Goal: Task Accomplishment & Management: Complete application form

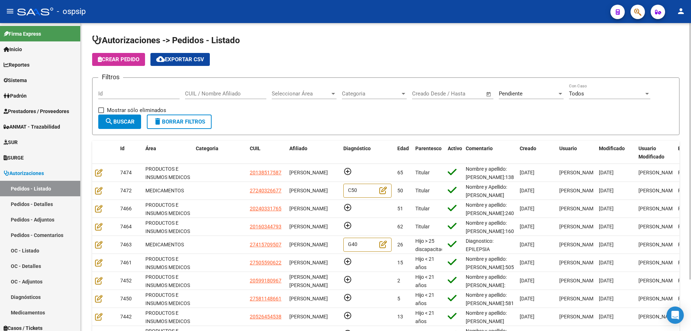
click at [217, 97] on div "CUIL / Nombre Afiliado" at bounding box center [225, 90] width 81 height 15
type input "krug"
click at [535, 98] on div "Pendiente Seleccionar Estado" at bounding box center [531, 90] width 65 height 15
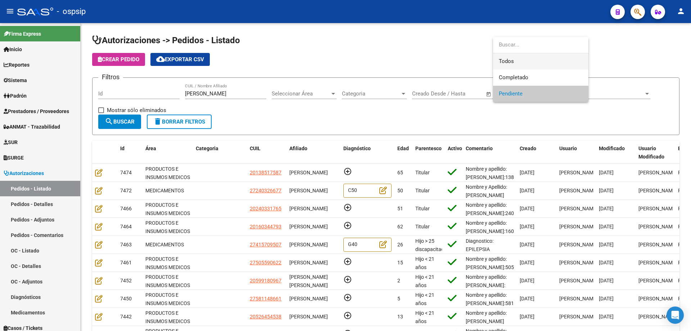
click at [530, 67] on span "Todos" at bounding box center [541, 61] width 84 height 16
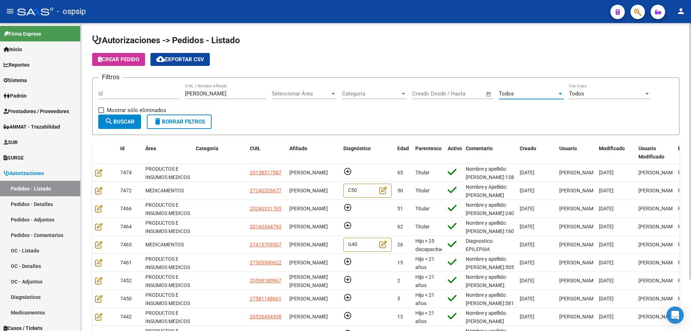
click at [109, 121] on mat-icon "search" at bounding box center [109, 121] width 9 height 9
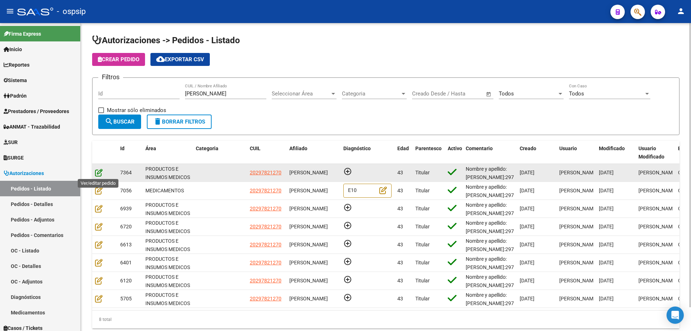
click at [97, 174] on icon at bounding box center [99, 172] width 8 height 8
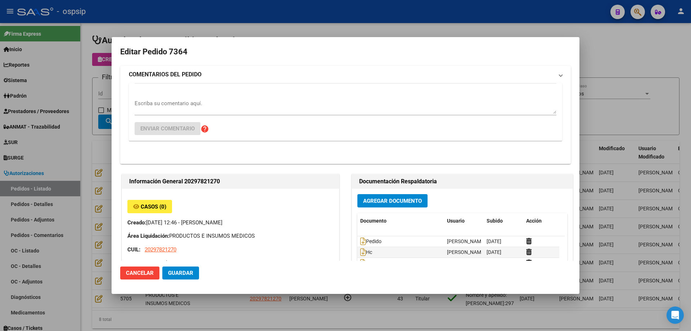
type input "Buenos Aires, JOSE C PAZ, USPALLATA 3869"
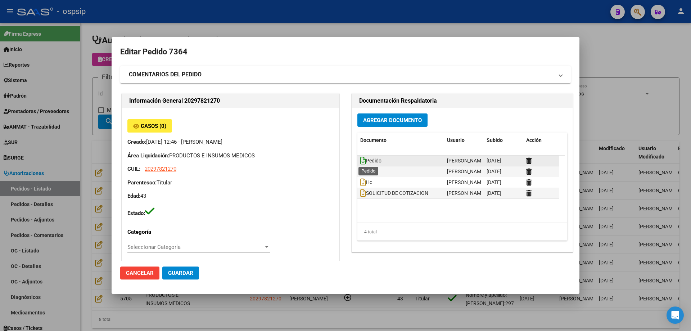
click at [360, 161] on icon at bounding box center [363, 161] width 6 height 8
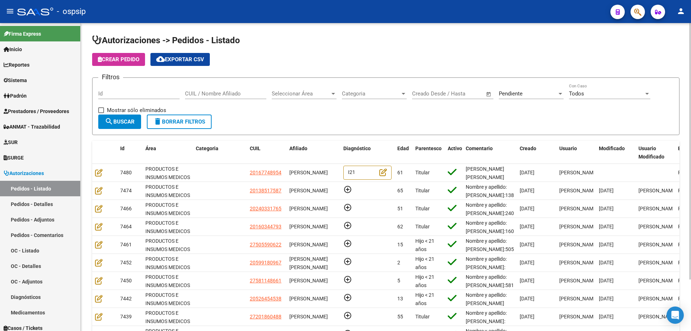
click at [212, 96] on input "CUIL / Nombre Afiliado" at bounding box center [225, 93] width 81 height 6
type input "mato"
click at [530, 96] on div "Pendiente" at bounding box center [528, 93] width 58 height 6
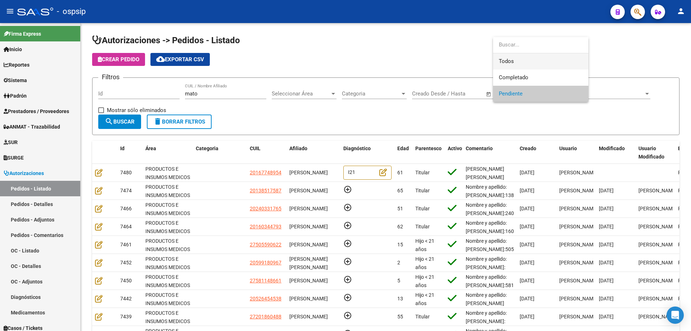
click at [527, 60] on span "Todos" at bounding box center [541, 61] width 84 height 16
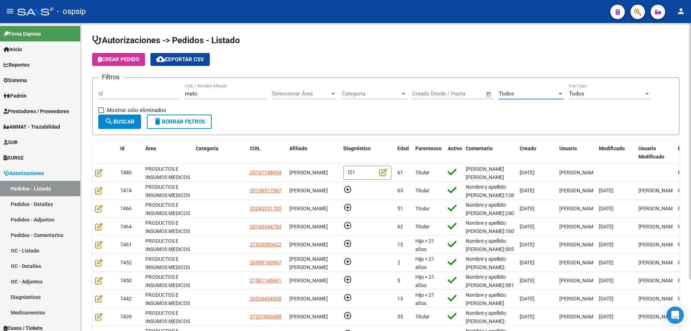
click at [126, 118] on span "search Buscar" at bounding box center [120, 121] width 30 height 6
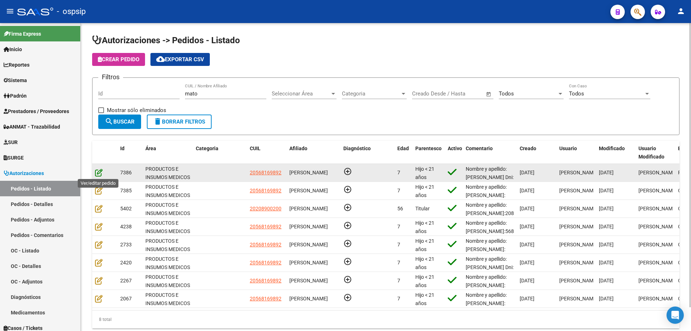
click at [96, 173] on icon at bounding box center [99, 172] width 8 height 8
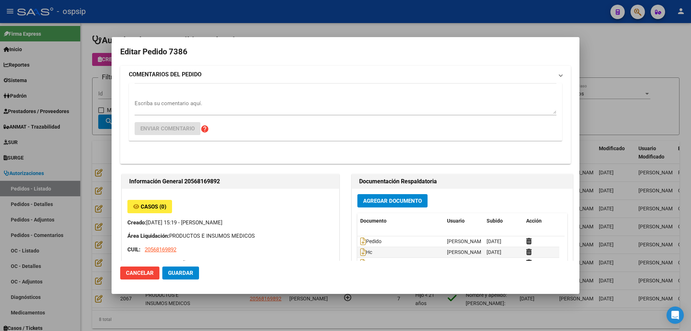
type input "Buenos Aires, LANUS OESTE, MENDOZA 3547"
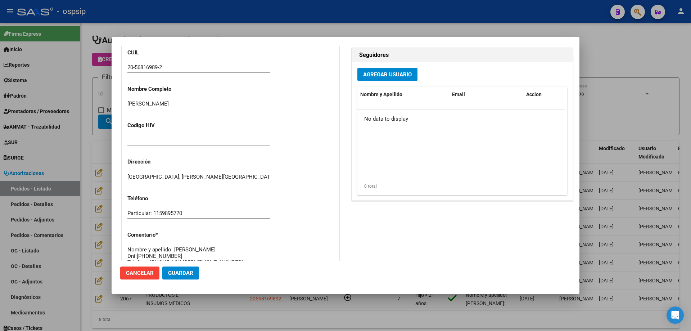
scroll to position [432, 0]
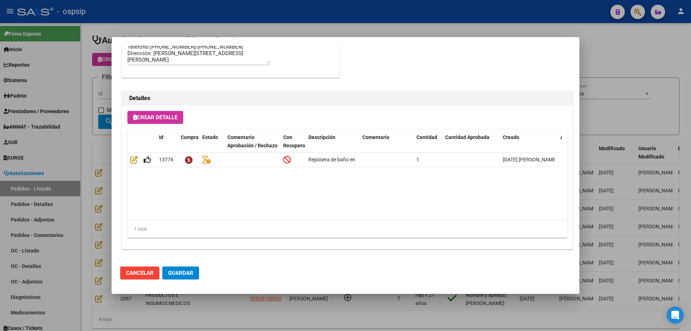
click at [88, 174] on div at bounding box center [345, 165] width 691 height 331
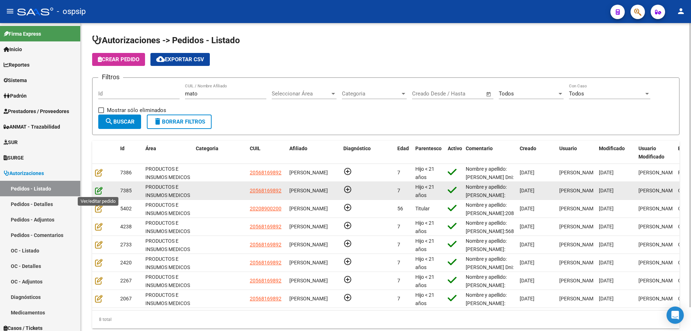
click at [98, 191] on icon at bounding box center [99, 190] width 8 height 8
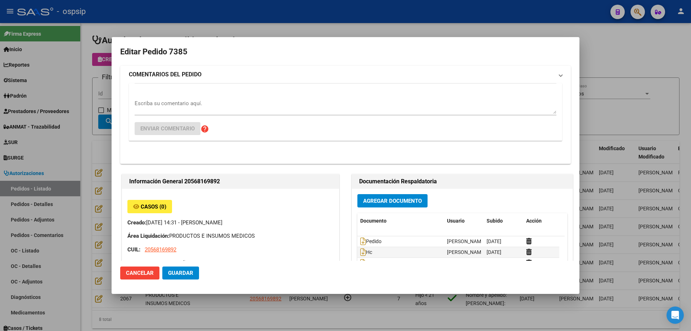
type input "Buenos Aires, LANUS OESTE, MENDOZA 3547"
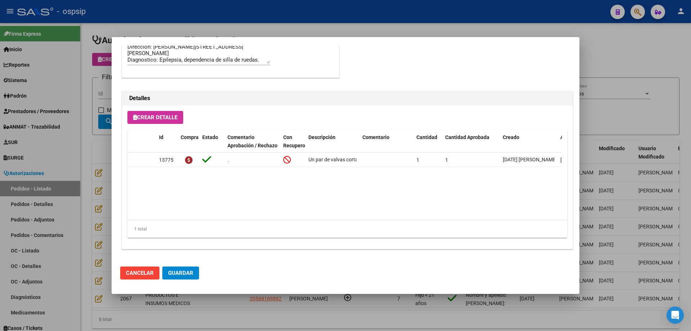
click at [89, 186] on div at bounding box center [345, 165] width 691 height 331
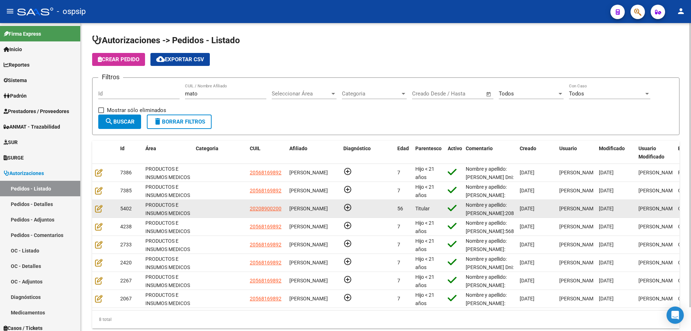
click at [100, 213] on div at bounding box center [104, 208] width 19 height 8
click at [99, 209] on icon at bounding box center [99, 208] width 8 height 8
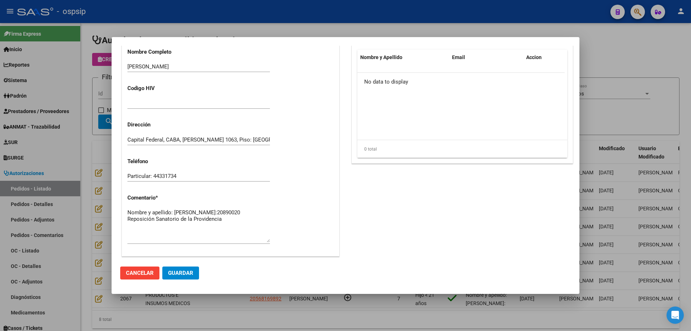
scroll to position [252, 0]
click at [61, 218] on div at bounding box center [345, 165] width 691 height 331
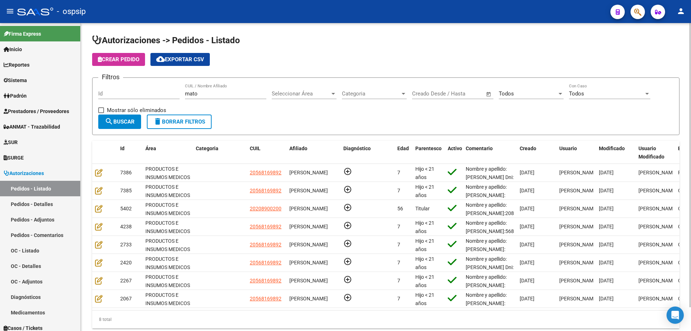
click at [305, 94] on span "Seleccionar Área" at bounding box center [301, 93] width 58 height 6
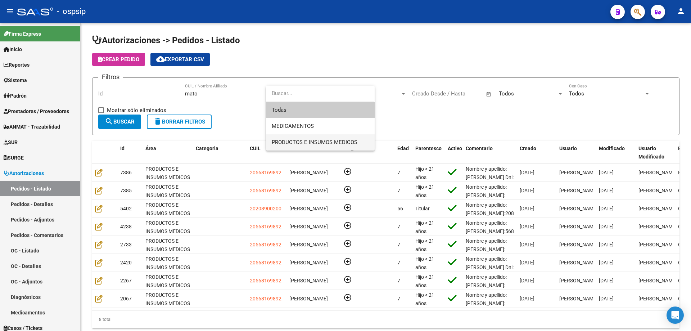
click at [292, 139] on span "PRODUCTOS E INSUMOS MEDICOS" at bounding box center [315, 142] width 86 height 6
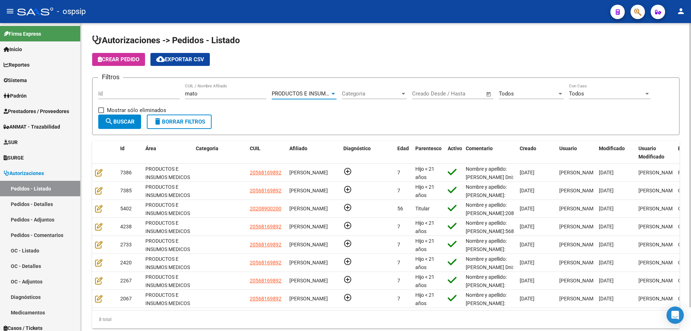
click at [114, 122] on span "search Buscar" at bounding box center [120, 121] width 30 height 6
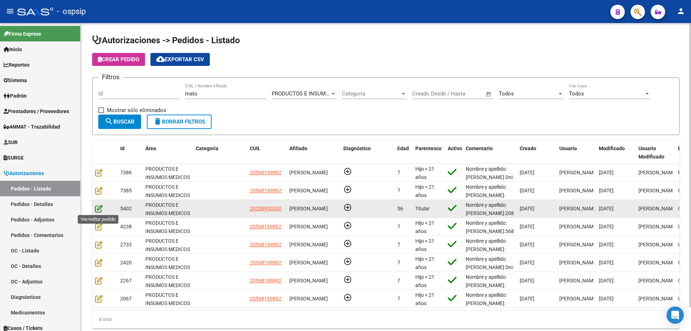
click at [100, 209] on icon at bounding box center [99, 208] width 8 height 8
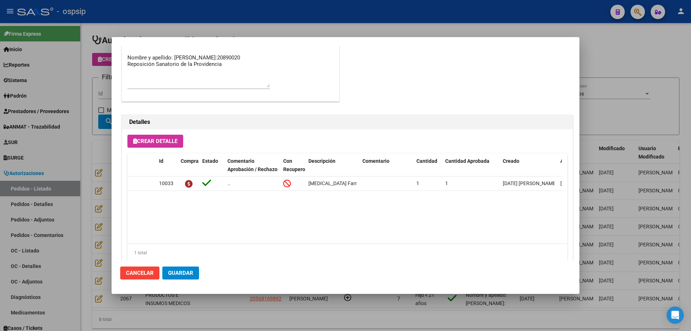
scroll to position [432, 0]
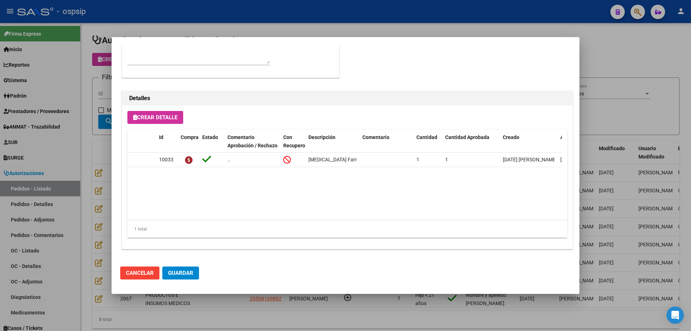
click at [72, 224] on div at bounding box center [345, 165] width 691 height 331
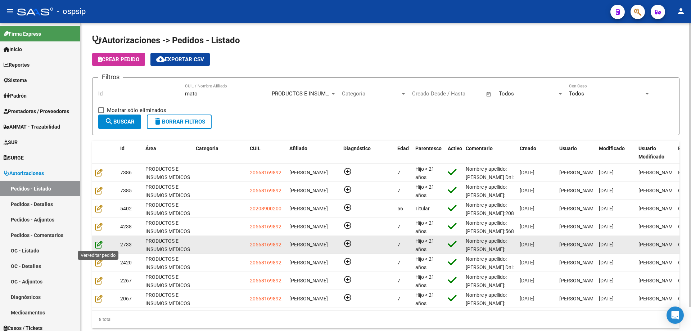
click at [102, 242] on icon at bounding box center [99, 244] width 8 height 8
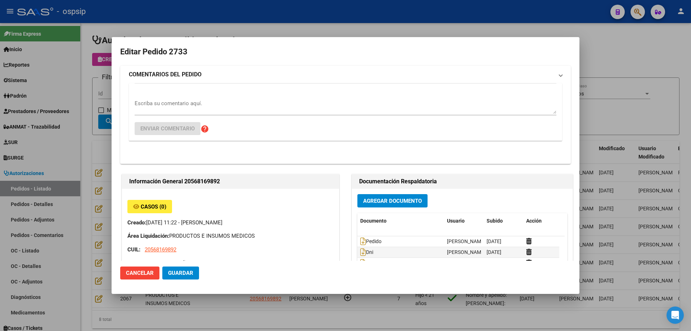
type input "Buenos Aires, LANUS OESTE, MENDOZA 3547"
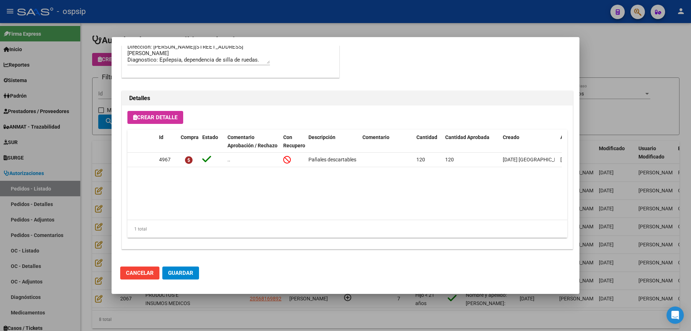
click at [78, 231] on div at bounding box center [345, 165] width 691 height 331
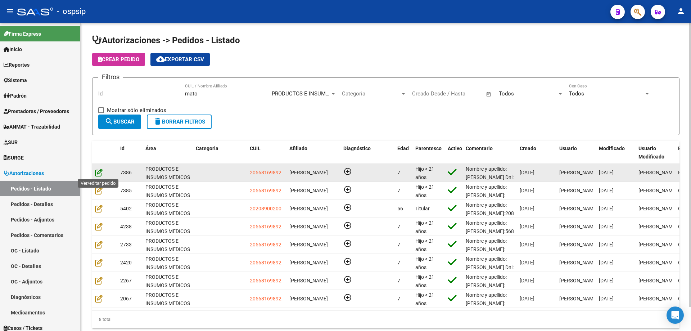
click at [99, 173] on icon at bounding box center [99, 172] width 8 height 8
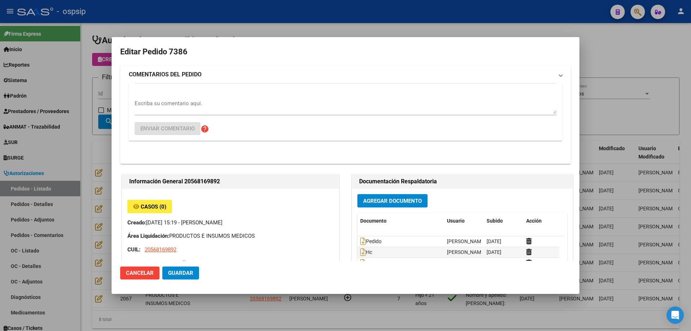
type input "Buenos Aires, LANUS OESTE, MENDOZA 3547"
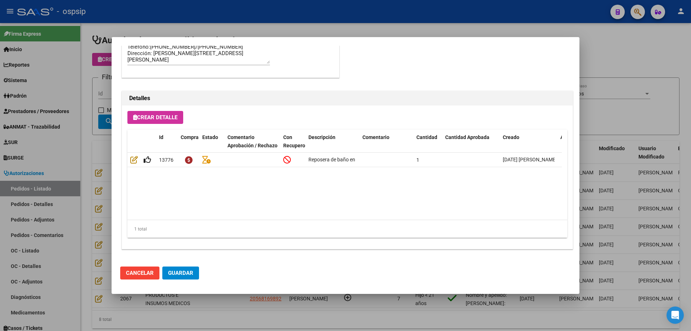
click at [95, 186] on div at bounding box center [345, 165] width 691 height 331
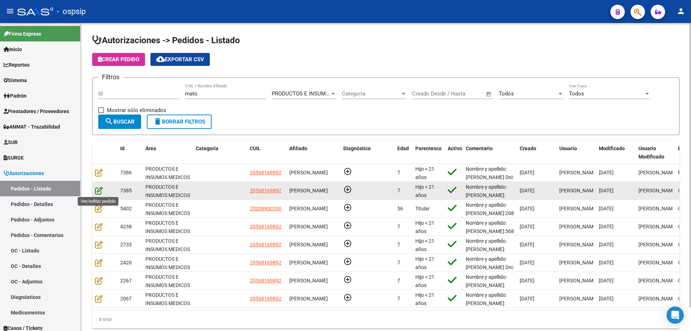
click at [100, 191] on icon at bounding box center [99, 190] width 8 height 8
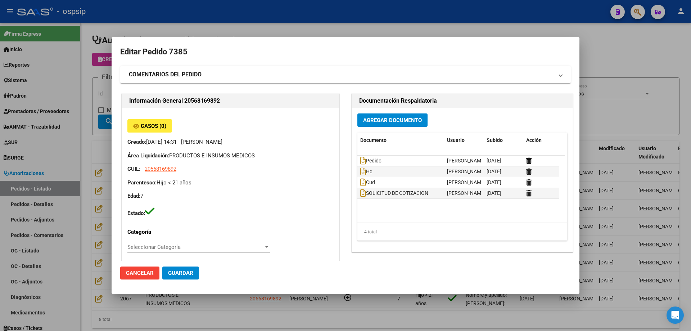
type input "Buenos Aires, LANUS OESTE, MENDOZA 3547"
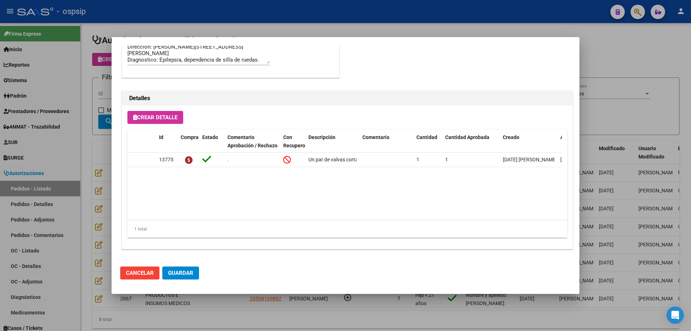
click at [77, 204] on div at bounding box center [345, 165] width 691 height 331
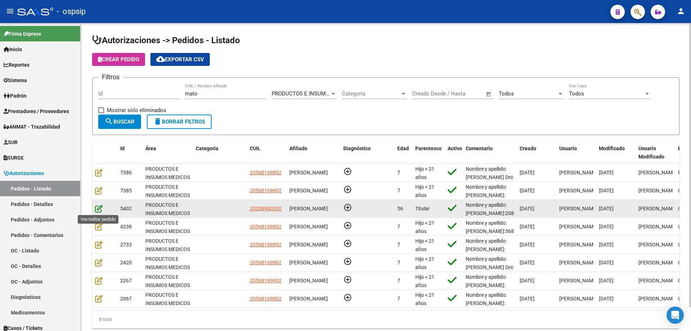
click at [100, 208] on icon at bounding box center [99, 208] width 8 height 8
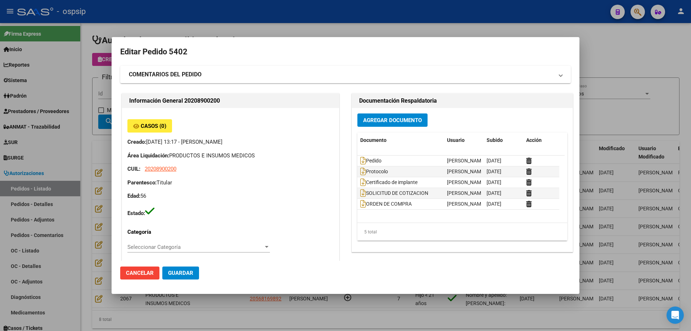
click at [77, 203] on div at bounding box center [345, 165] width 691 height 331
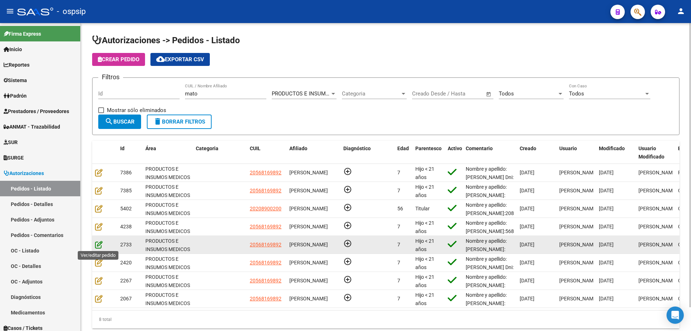
click at [98, 243] on icon at bounding box center [99, 244] width 8 height 8
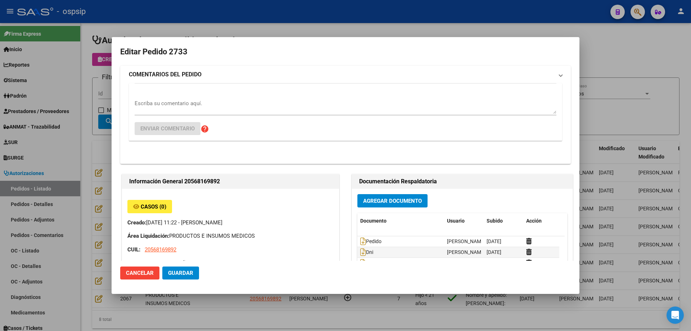
type input "Buenos Aires, LANUS OESTE, MENDOZA 3547"
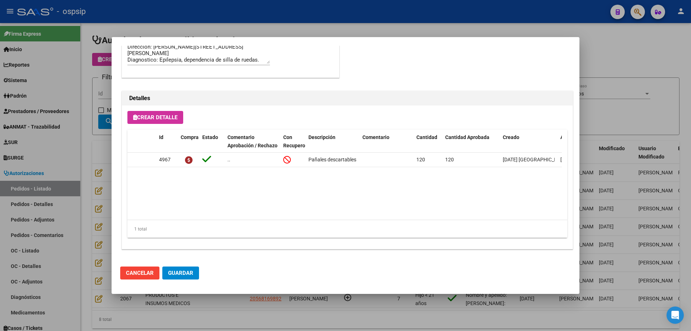
click at [86, 218] on div at bounding box center [345, 165] width 691 height 331
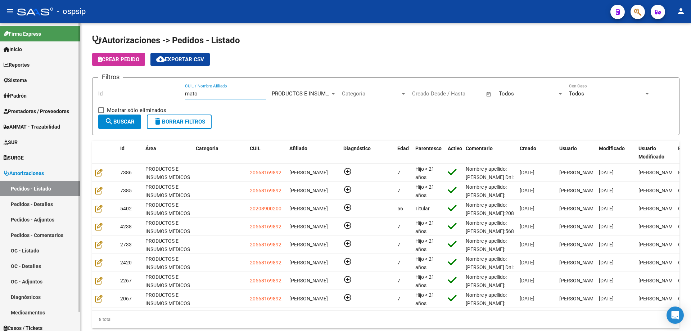
drag, startPoint x: 202, startPoint y: 94, endPoint x: 61, endPoint y: 76, distance: 142.2
click at [61, 77] on mat-sidenav-container "Firma Express Inicio Calendario SSS Instructivos Contacto OS Reportes Egresos D…" at bounding box center [345, 177] width 691 height 308
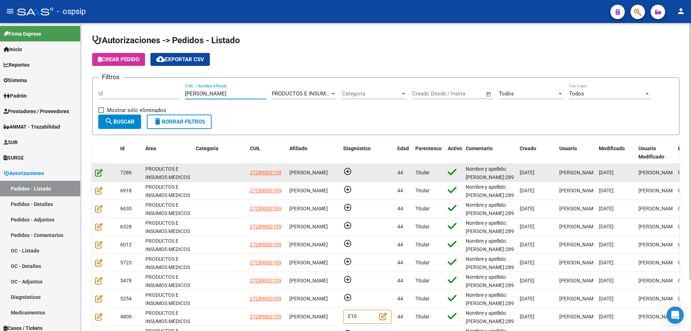
type input "cantero"
click at [98, 172] on icon at bounding box center [99, 172] width 8 height 8
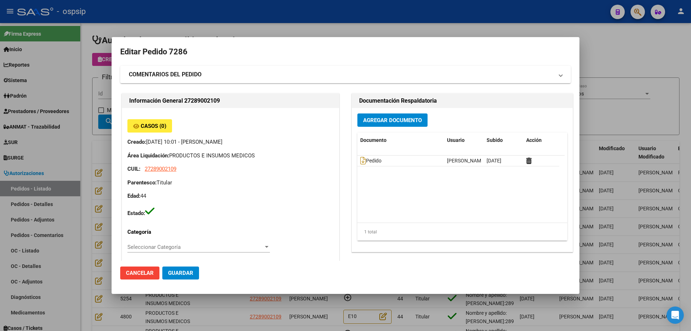
type input "ANDREA VIVIANA CANTERO GARCES"
type input "Santiago del Estero, LA BANDA, MORENO 636"
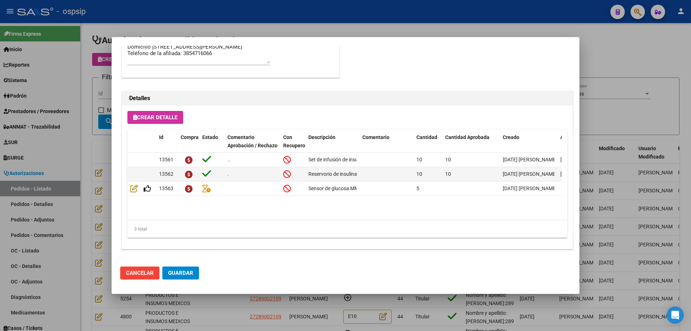
click at [95, 177] on div at bounding box center [345, 165] width 691 height 331
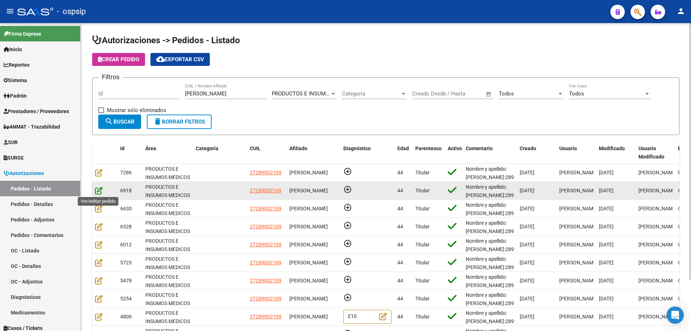
click at [101, 191] on icon at bounding box center [99, 190] width 8 height 8
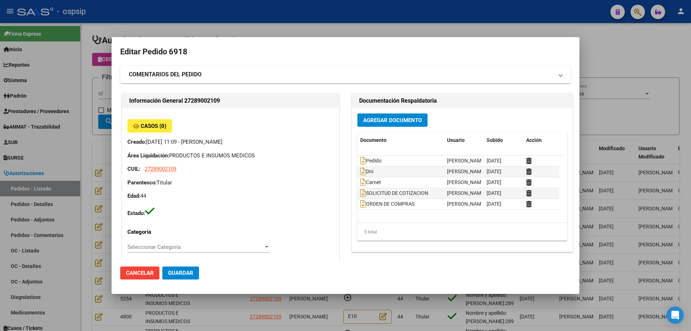
type input "ANDREA VIVIANA CANTERO GARCES"
type input "Santiago del Estero, LA BANDA, MORENO 636"
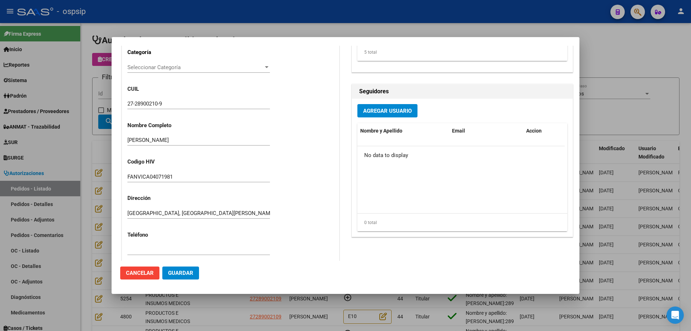
scroll to position [0, 0]
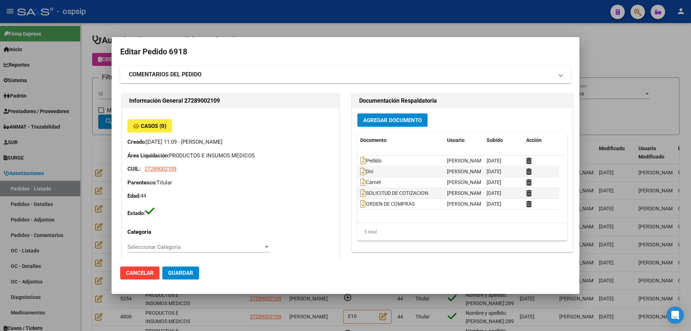
click at [81, 178] on div at bounding box center [345, 165] width 691 height 331
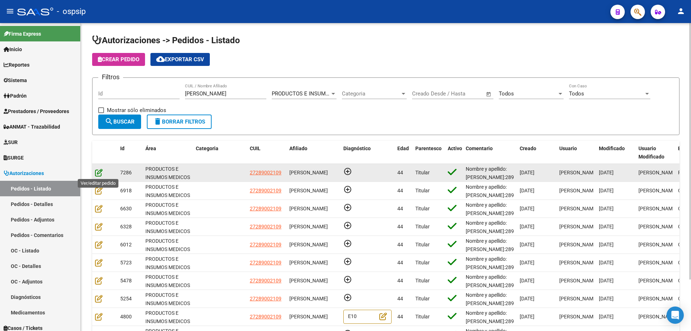
click at [100, 171] on icon at bounding box center [99, 172] width 8 height 8
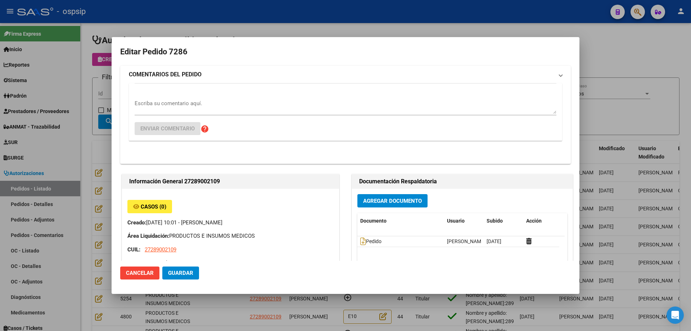
type input "ANDREA VIVIANA CANTERO GARCES"
type input "Santiago del Estero, LA BANDA, MORENO 636"
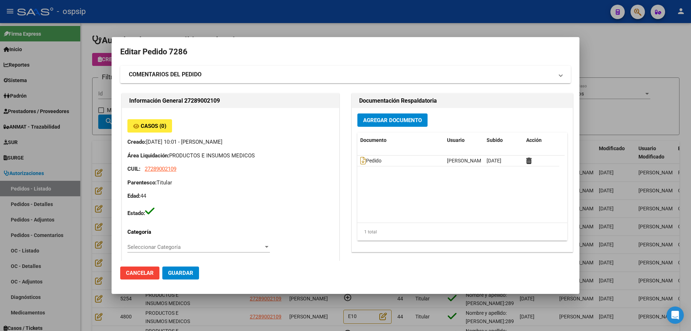
click at [48, 141] on div at bounding box center [345, 165] width 691 height 331
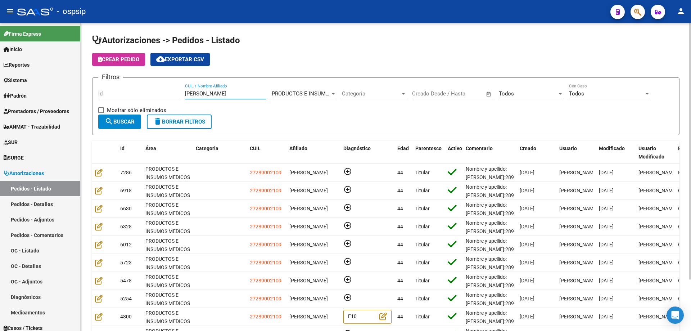
drag, startPoint x: 225, startPoint y: 92, endPoint x: 106, endPoint y: 79, distance: 119.2
click at [106, 83] on div "Filtros Id cantero CUIL / Nombre Afiliado PRODUCTOS E INSUMOS MEDICOS Seleccion…" at bounding box center [385, 98] width 575 height 31
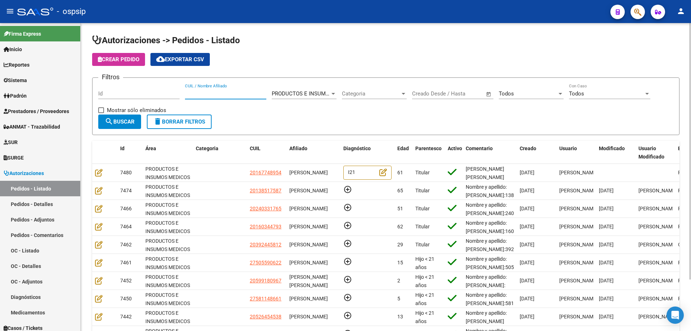
click at [217, 90] on input "CUIL / Nombre Afiliado" at bounding box center [225, 93] width 81 height 6
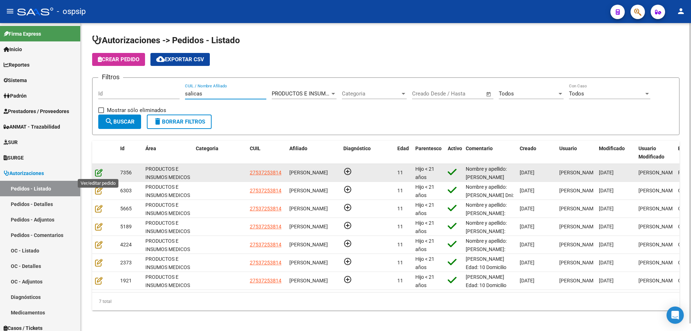
type input "salicas"
click at [96, 172] on icon at bounding box center [99, 172] width 8 height 8
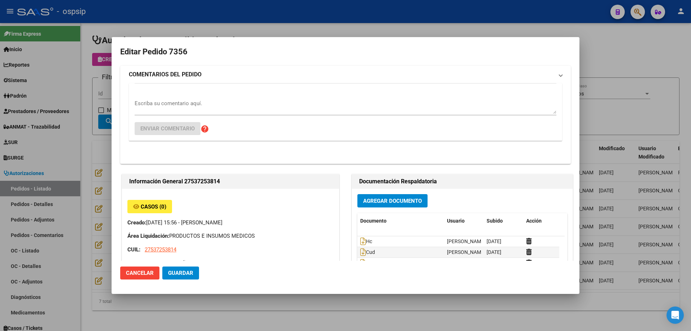
type input "Buenos Aires, JOSE LEON SUARE, BUENOS AIRES 8180"
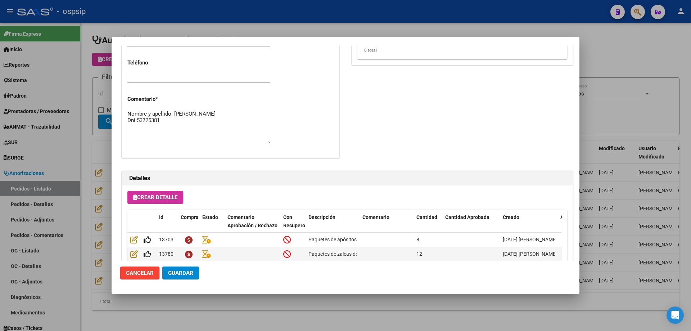
scroll to position [252, 0]
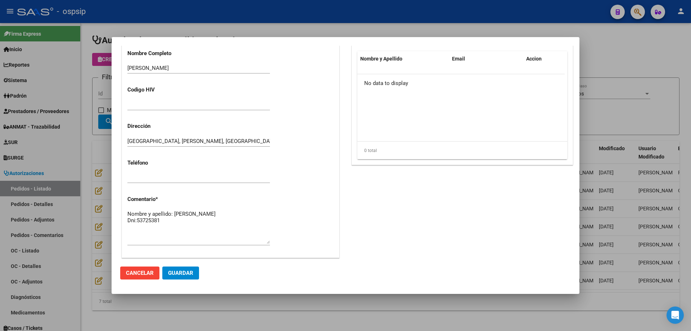
drag, startPoint x: 75, startPoint y: 191, endPoint x: 106, endPoint y: 194, distance: 31.1
click at [77, 191] on div at bounding box center [345, 165] width 691 height 331
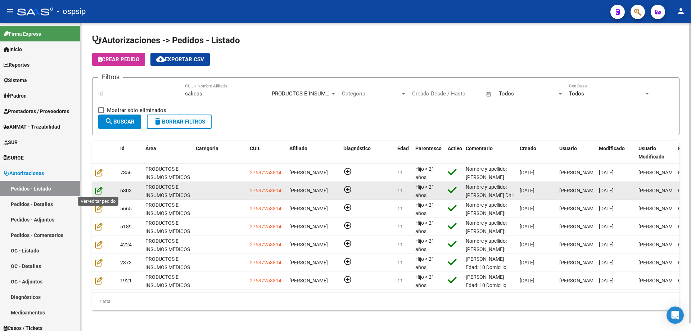
click at [101, 190] on icon at bounding box center [99, 190] width 8 height 8
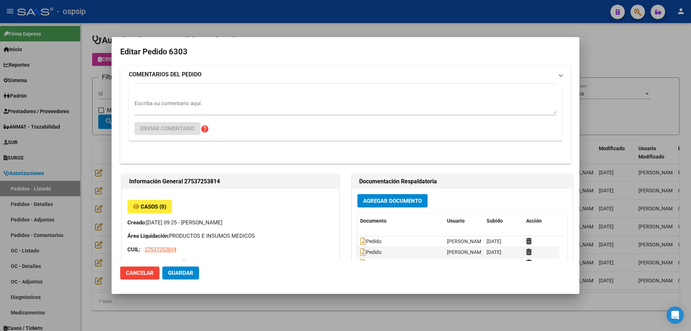
type input "Buenos Aires, JOSE LEON SUARE, BUENOS AIRES 8180"
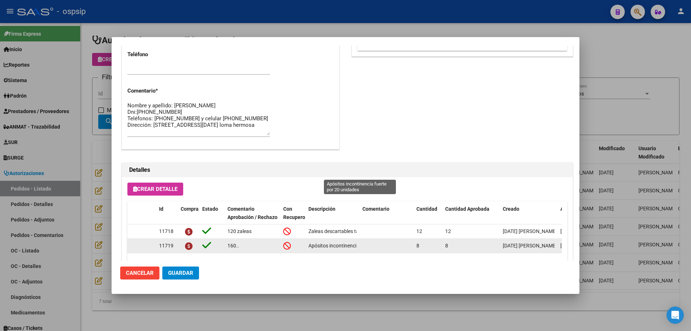
scroll to position [360, 0]
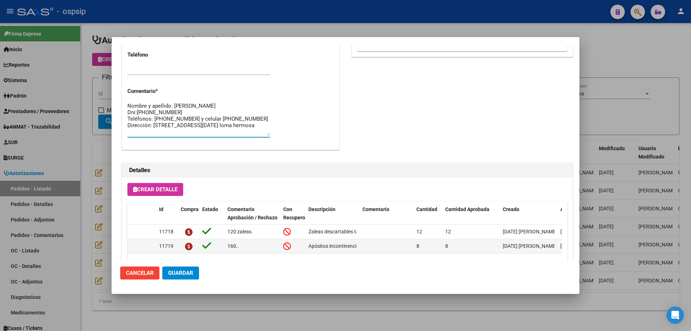
drag, startPoint x: 128, startPoint y: 117, endPoint x: 184, endPoint y: 136, distance: 59.6
click at [184, 136] on div "Nombre y apellido: Sara Lilian Salicas Dni:53725381 Teléfonos: 4739-6230 y celu…" at bounding box center [198, 118] width 143 height 37
click at [77, 140] on div at bounding box center [345, 165] width 691 height 331
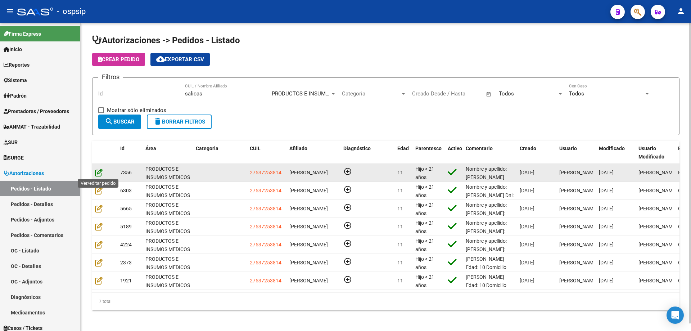
click at [98, 172] on icon at bounding box center [99, 172] width 8 height 8
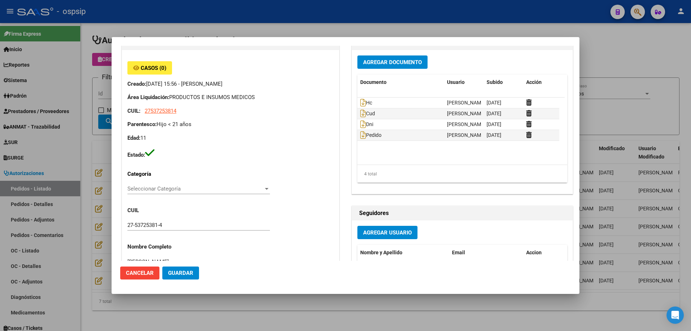
type input "Buenos Aires, JOSE LEON SUARE, BUENOS AIRES 8180"
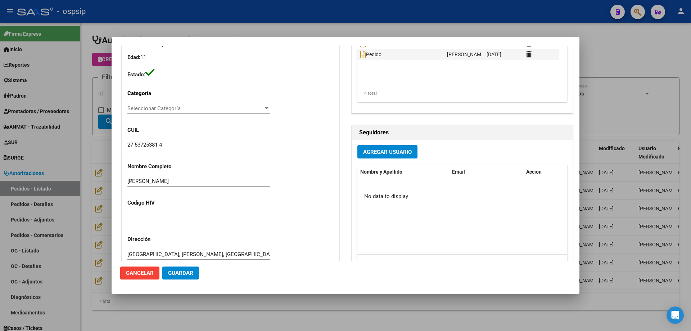
scroll to position [288, 0]
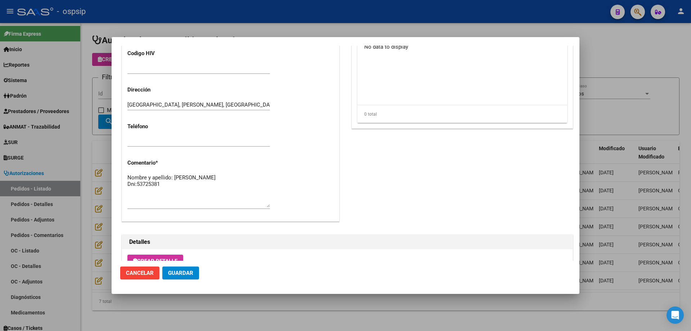
click at [182, 188] on textarea "Nombre y apellido: Sara Salicas Dni:53725381" at bounding box center [198, 190] width 143 height 34
paste textarea "Teléfonos: 4739-6230 y celular 1551611299 Dirección: Buenos aires(ex calle 103)…"
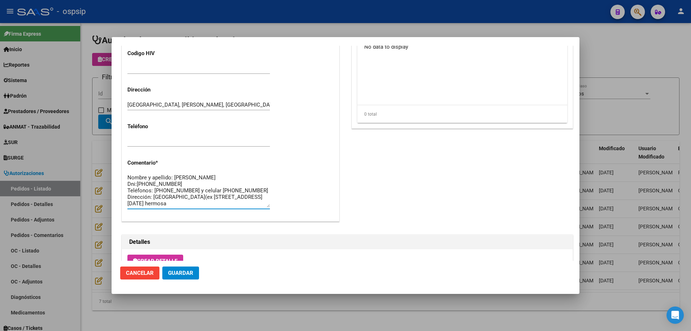
type textarea "Nombre y apellido: Sara Salicas Dni:53725381 Teléfonos: 4739-6230 y celular 155…"
click at [171, 275] on span "Guardar" at bounding box center [180, 273] width 25 height 6
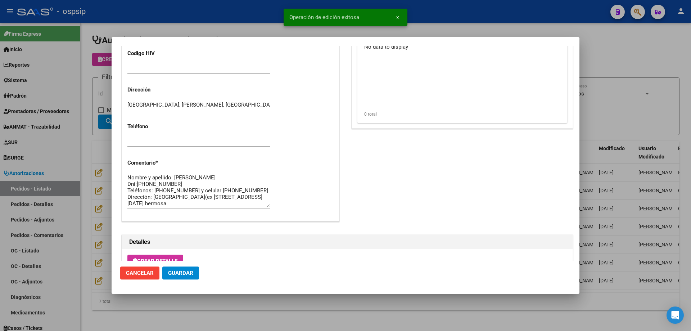
click at [54, 150] on div at bounding box center [345, 165] width 691 height 331
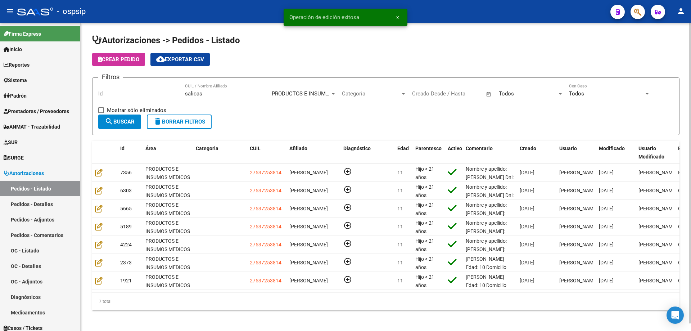
drag, startPoint x: 206, startPoint y: 92, endPoint x: 97, endPoint y: 80, distance: 109.4
click at [97, 80] on form "Filtros Id salicas CUIL / Nombre Afiliado PRODUCTOS E INSUMOS MEDICOS Seleccion…" at bounding box center [385, 106] width 587 height 58
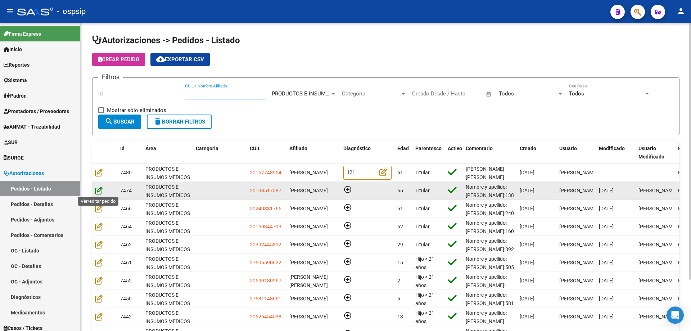
click at [98, 189] on icon at bounding box center [99, 190] width 8 height 8
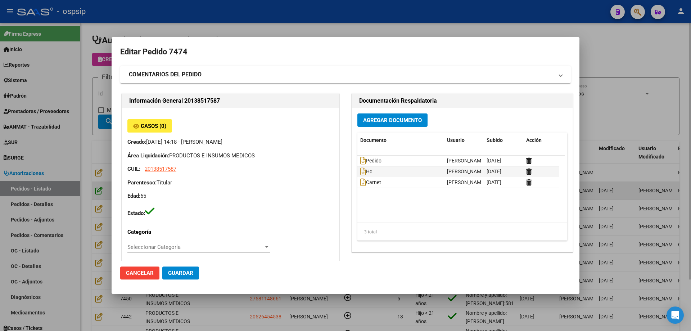
type input "Entre [PERSON_NAME], [GEOGRAPHIC_DATA], B. PNA. XVI M.H. 0, Departamento: 89"
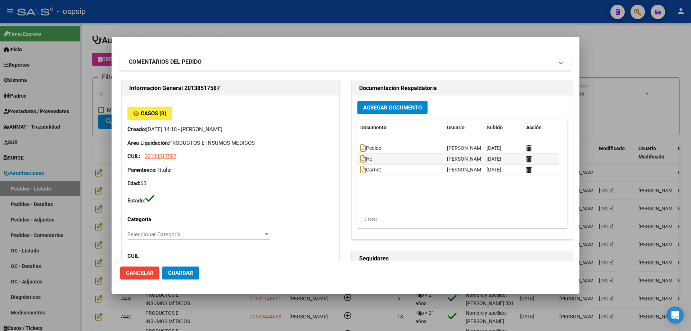
scroll to position [0, 0]
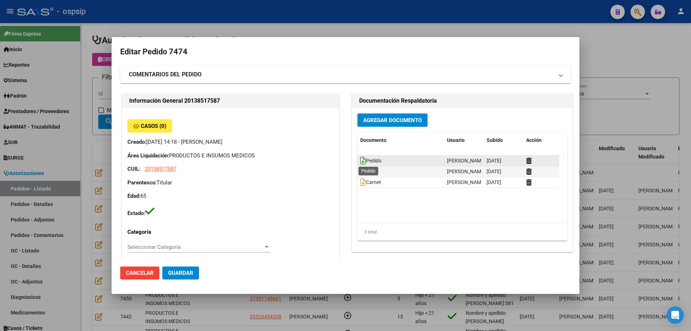
click at [360, 163] on icon at bounding box center [363, 161] width 6 height 8
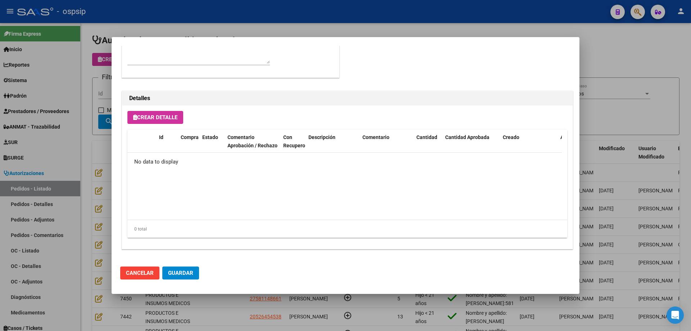
scroll to position [288, 0]
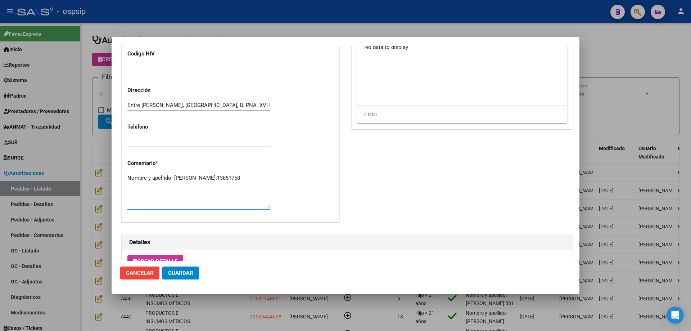
click at [200, 187] on textarea "Nombre y apellido: Alvarez Victor Anibal Dni:13851758" at bounding box center [198, 191] width 143 height 34
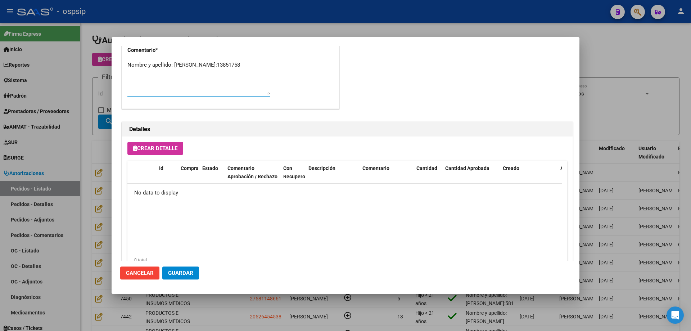
scroll to position [360, 0]
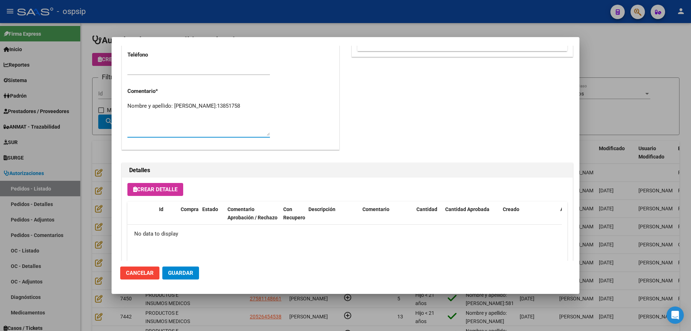
click at [172, 190] on span "Crear Detalle" at bounding box center [155, 189] width 44 height 6
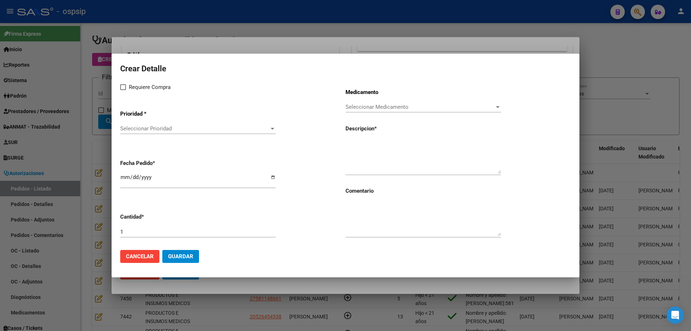
click at [176, 125] on div "Seleccionar Prioridad Seleccionar Prioridad" at bounding box center [197, 128] width 155 height 11
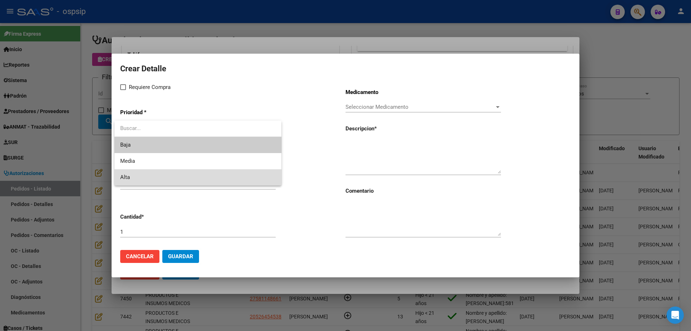
drag, startPoint x: 158, startPoint y: 175, endPoint x: 158, endPoint y: 170, distance: 4.7
click at [158, 175] on span "Alta" at bounding box center [197, 177] width 155 height 16
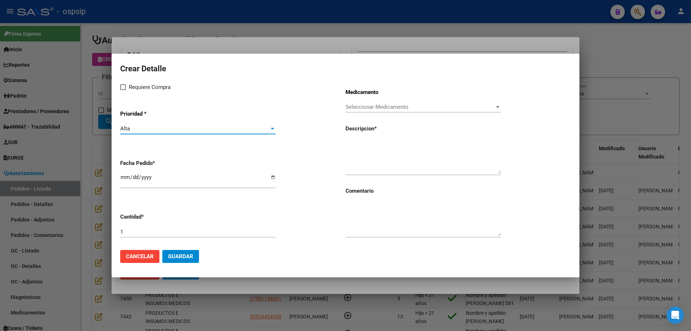
click at [131, 90] on span "Requiere Compra" at bounding box center [150, 87] width 42 height 9
click at [123, 90] on input "Requiere Compra" at bounding box center [123, 90] width 0 height 0
checkbox input "true"
click at [127, 178] on input "2025-10-15" at bounding box center [197, 180] width 155 height 12
type input "2025-08-28"
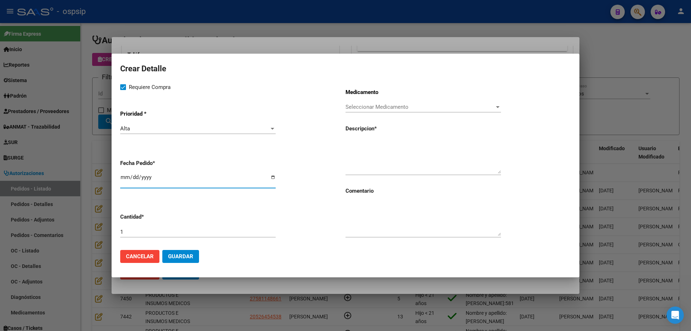
click at [406, 105] on span "Seleccionar Medicamento" at bounding box center [420, 107] width 149 height 6
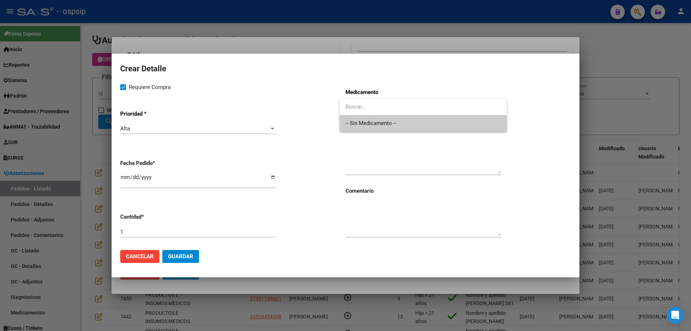
click at [401, 123] on span "-- Sin Medicamento --" at bounding box center [423, 123] width 155 height 16
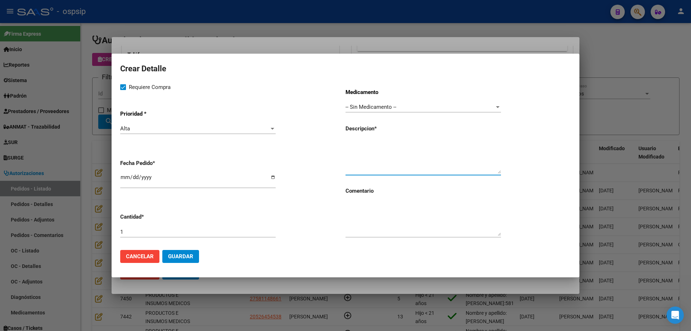
click at [387, 160] on textarea at bounding box center [423, 157] width 155 height 34
click at [388, 145] on textarea "Bolsas de ileostomia c/desagote" at bounding box center [423, 157] width 155 height 34
click at [443, 146] on textarea "Bolsas de [MEDICAL_DATA] c/desagote" at bounding box center [423, 157] width 155 height 34
type textarea "Bolsas de [MEDICAL_DATA] c/desagote"
click at [441, 146] on textarea "Bolsas de [MEDICAL_DATA] c/desagote" at bounding box center [423, 157] width 155 height 34
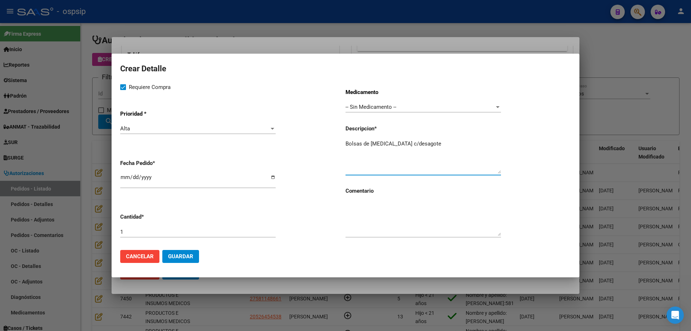
click at [137, 232] on input "1" at bounding box center [197, 232] width 155 height 6
type input "60"
click at [440, 143] on textarea "Bolsas de [MEDICAL_DATA] c/desagote" at bounding box center [423, 157] width 155 height 34
click at [182, 256] on span "Guardar" at bounding box center [180, 256] width 25 height 6
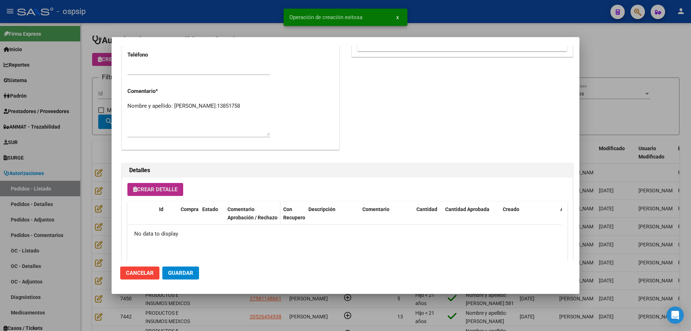
type input "ENTRE [PERSON_NAME], PARANA, B. PNA. XVI M.H. 0"
click at [185, 271] on span "Guardar" at bounding box center [180, 273] width 25 height 6
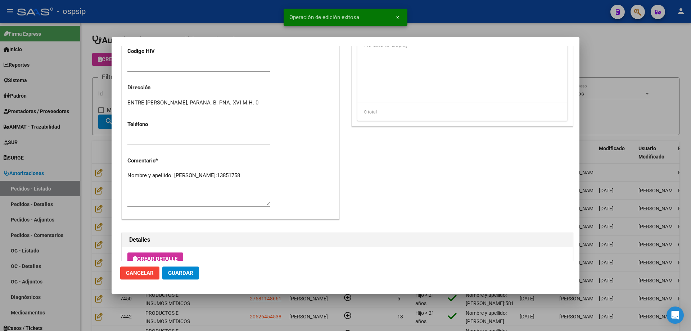
scroll to position [288, 0]
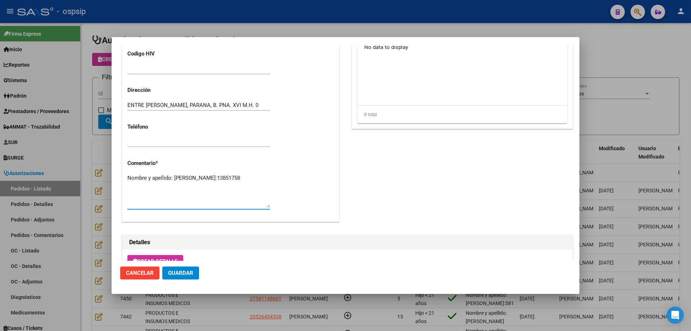
click at [183, 189] on textarea "Nombre y apellido: Alvarez Victor Anibal Dni:13851758" at bounding box center [198, 191] width 143 height 34
paste textarea "Paso dirección Barrio parana xvi manzana H dtpo 89 Numeros de cel Quien se comu…"
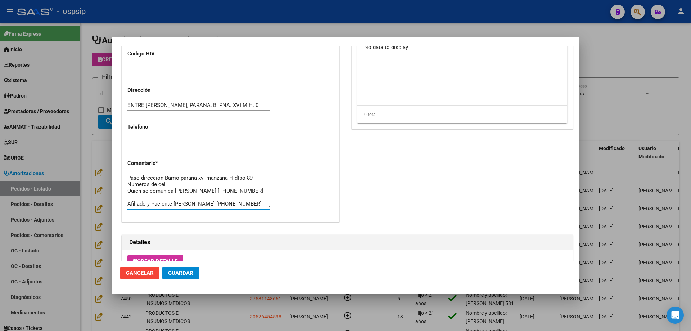
click at [128, 196] on textarea "Nombre y apellido: Alvarez Victor Anibal Dni:13851758 Paso dirección Barrio par…" at bounding box center [198, 191] width 143 height 34
drag, startPoint x: 173, startPoint y: 184, endPoint x: 123, endPoint y: 182, distance: 50.4
click at [123, 182] on div "Casos (0) Creado: 13/10/2025 14:18 - Camargo Taiel Área Liquidación: PRODUCTOS …" at bounding box center [230, 20] width 217 height 401
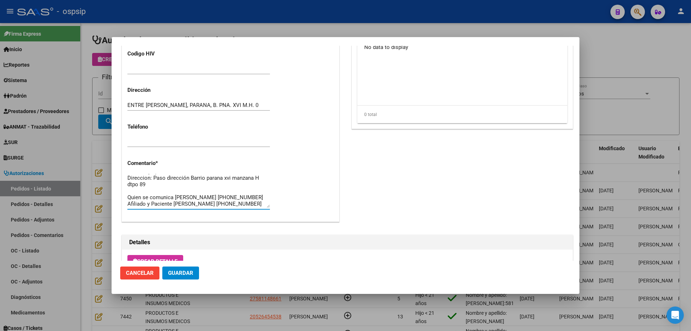
click at [128, 191] on textarea "Nombre y apellido: Alvarez Victor Anibal Dni:13851758 Direccion: Paso dirección…" at bounding box center [198, 191] width 143 height 34
click at [200, 184] on textarea "Nombre y apellido: Alvarez Victor Anibal Dni:13851758 Direccion: Paso dirección…" at bounding box center [198, 191] width 143 height 34
click at [172, 197] on textarea "Nombre y apellido: Alvarez Victor Anibal Dni:13851758 Direccion: Paso dirección…" at bounding box center [198, 191] width 143 height 34
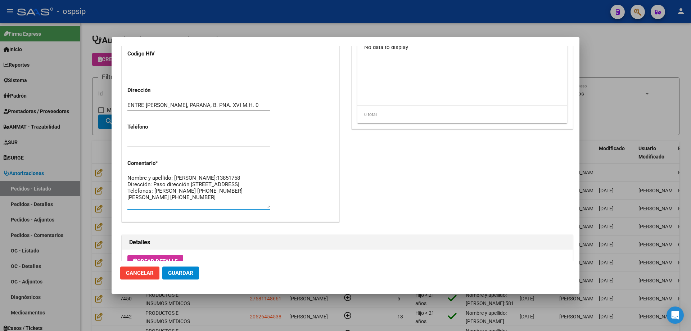
scroll to position [6, 0]
click at [154, 197] on textarea "Nombre y apellido: Alvarez Victor Anibal Dni:13851758 Dirección: Paso dirección…" at bounding box center [198, 191] width 143 height 34
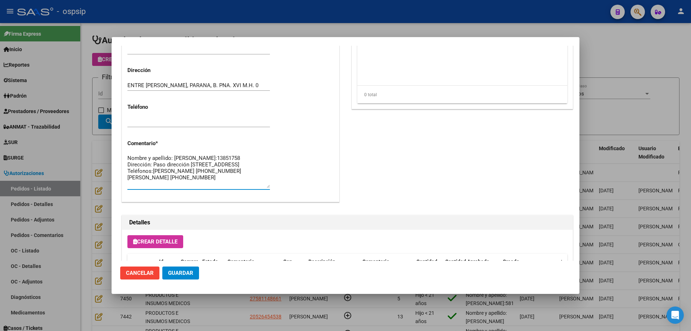
scroll to position [324, 0]
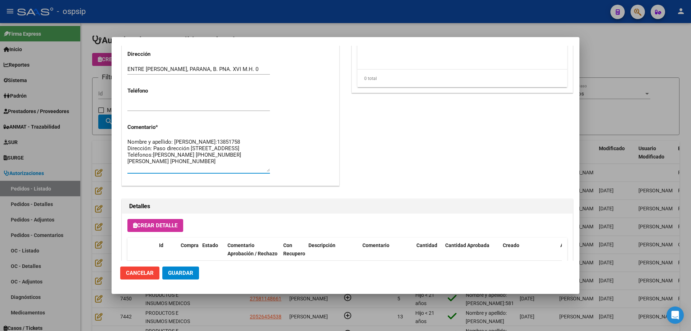
click at [195, 167] on textarea "Nombre y apellido: Alvarez Victor Anibal Dni:13851758 Dirección: Paso dirección…" at bounding box center [198, 155] width 143 height 34
click at [207, 160] on textarea "Nombre y apellido: Alvarez Victor Anibal Dni:13851758 Dirección: Paso dirección…" at bounding box center [198, 155] width 143 height 34
click at [153, 160] on textarea "Nombre y apellido: Alvarez Victor Anibal Dni:13851758 Dirección: Paso dirección…" at bounding box center [198, 155] width 143 height 34
type textarea "Nombre y apellido: [PERSON_NAME]:13851758 Dirección: Paso dirección [STREET_ADD…"
click at [183, 274] on span "Guardar" at bounding box center [180, 273] width 25 height 6
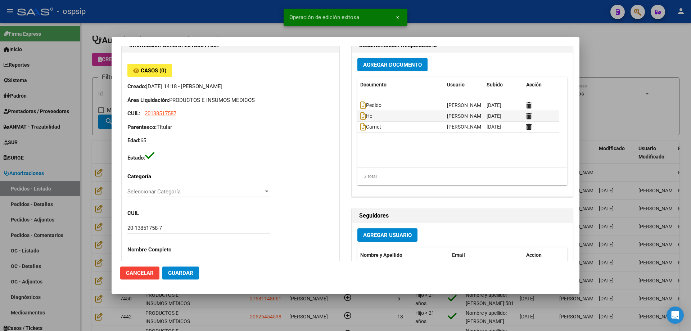
scroll to position [0, 0]
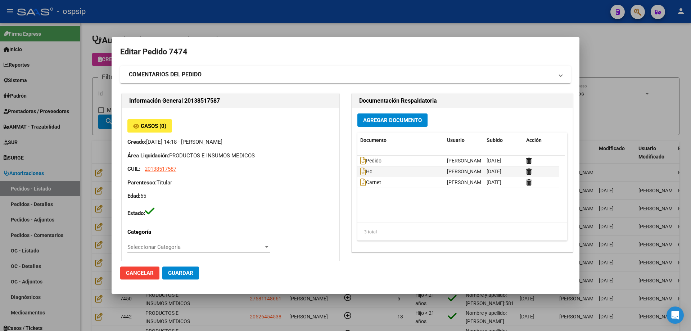
click at [183, 275] on span "Guardar" at bounding box center [180, 273] width 25 height 6
click at [105, 124] on div at bounding box center [345, 165] width 691 height 331
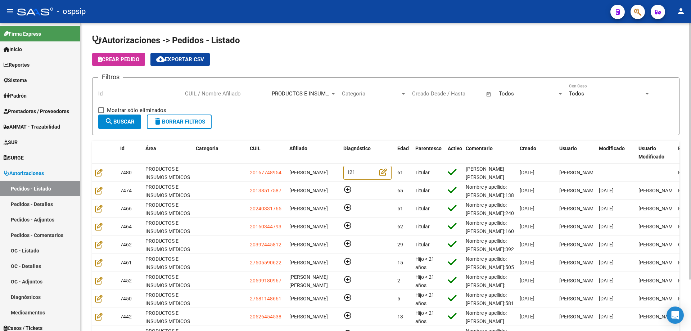
click at [225, 96] on input "CUIL / Nombre Afiliado" at bounding box center [225, 93] width 81 height 6
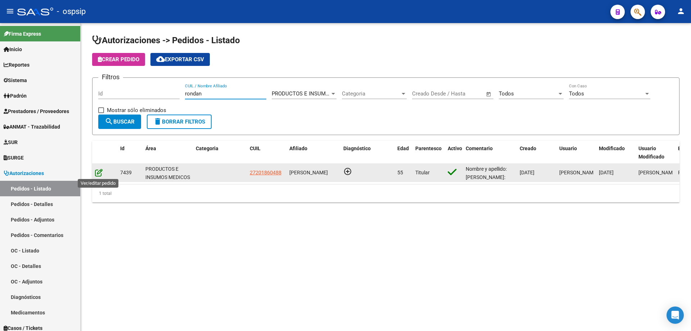
type input "rondan"
click at [100, 172] on icon at bounding box center [99, 172] width 8 height 8
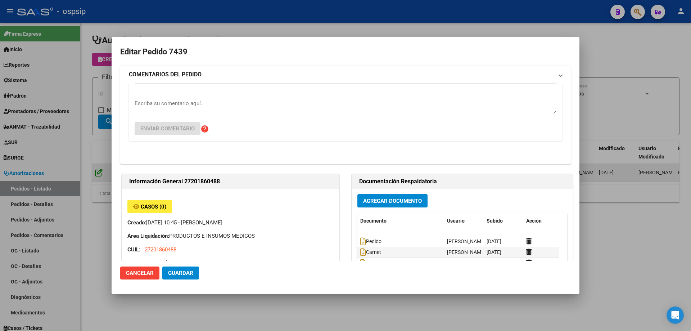
type input "Buenos Aires, ITUZAINGO, EL RANCHO 00346"
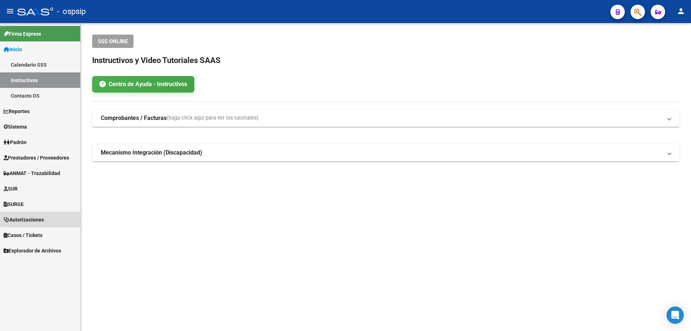
click at [32, 220] on span "Autorizaciones" at bounding box center [24, 220] width 40 height 8
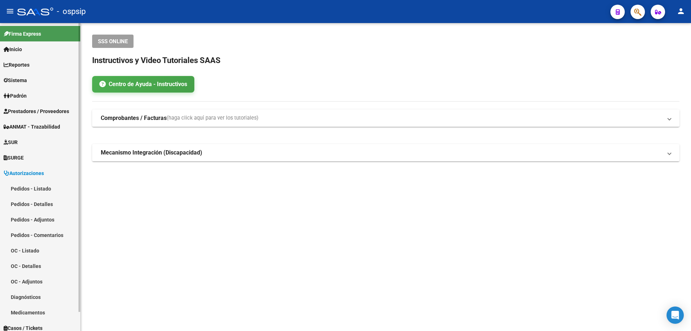
click at [41, 186] on link "Pedidos - Listado" at bounding box center [40, 188] width 80 height 15
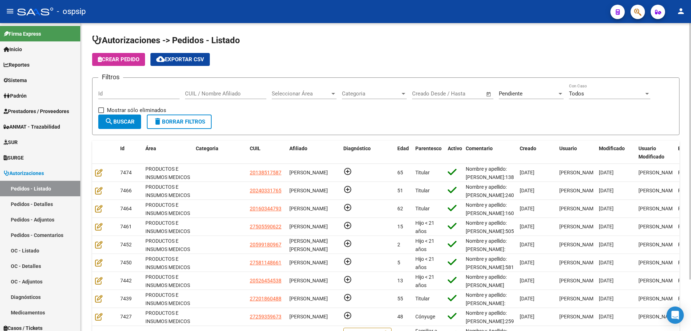
click at [528, 89] on div "Pendiente Seleccionar Estado" at bounding box center [531, 90] width 65 height 15
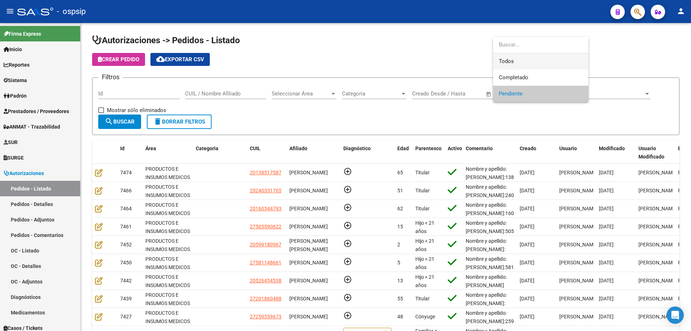
click at [514, 61] on span "Todos" at bounding box center [541, 61] width 84 height 16
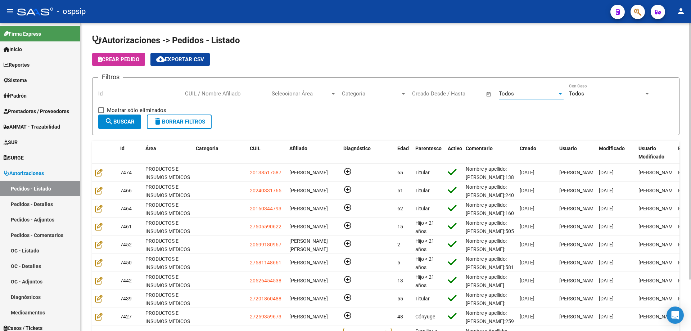
click at [288, 93] on span "Seleccionar Área" at bounding box center [301, 93] width 58 height 6
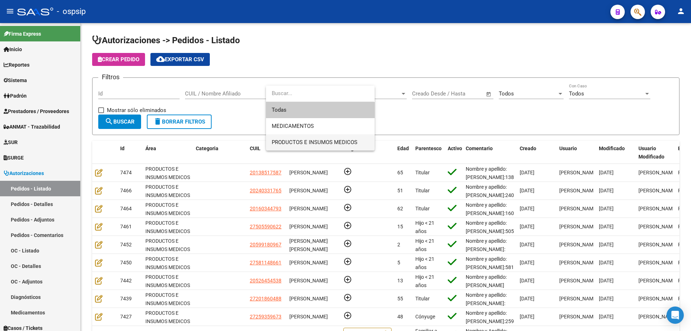
click at [288, 138] on span "PRODUCTOS E INSUMOS MEDICOS" at bounding box center [320, 142] width 97 height 16
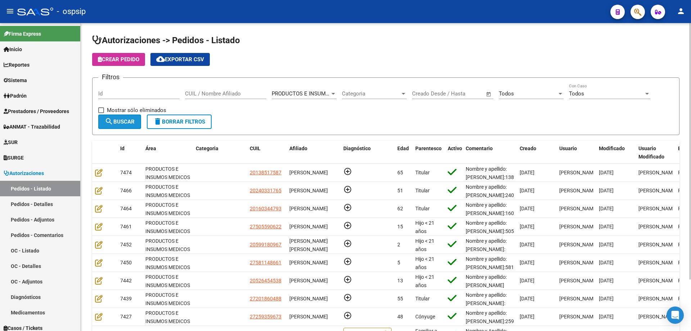
click at [129, 125] on button "search Buscar" at bounding box center [119, 121] width 43 height 14
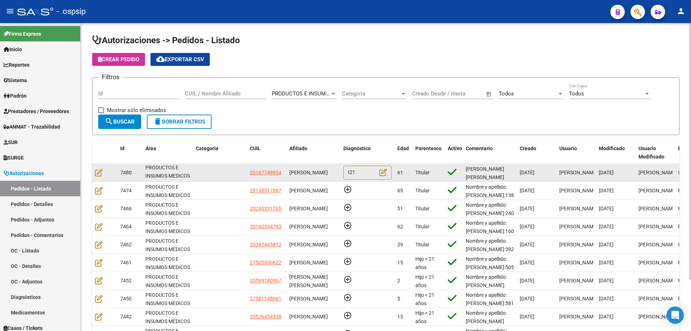
scroll to position [9, 0]
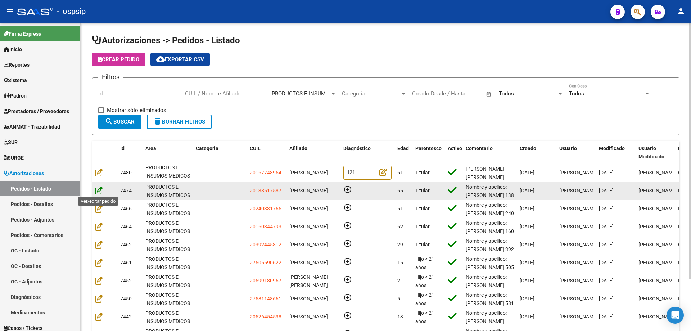
click at [101, 187] on icon at bounding box center [99, 190] width 8 height 8
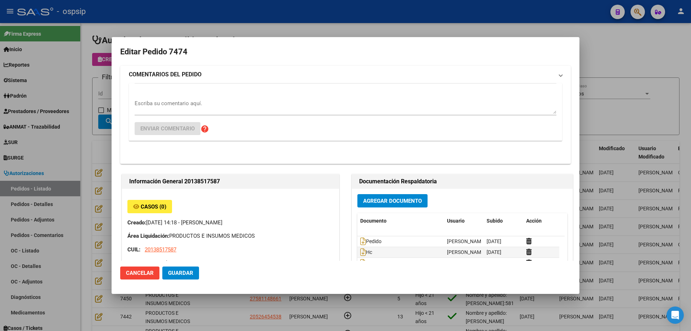
type input "Entre [PERSON_NAME], [GEOGRAPHIC_DATA], B. PNA. XVI M.H. 0, Departamento: 89"
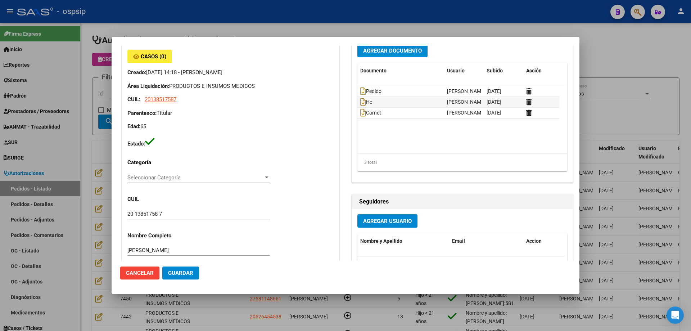
scroll to position [0, 0]
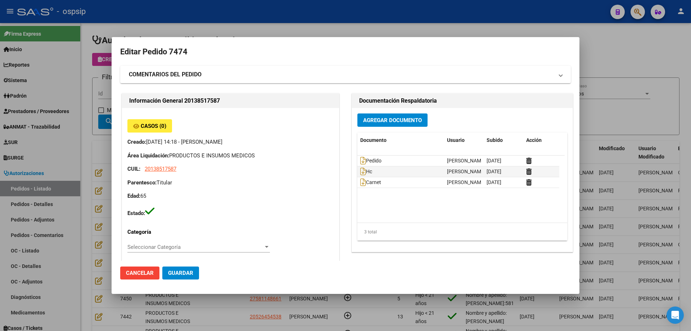
click at [76, 118] on div at bounding box center [345, 165] width 691 height 331
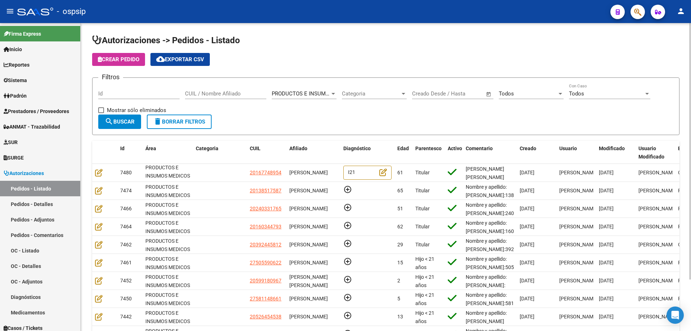
click at [196, 98] on div "CUIL / Nombre Afiliado" at bounding box center [225, 90] width 81 height 15
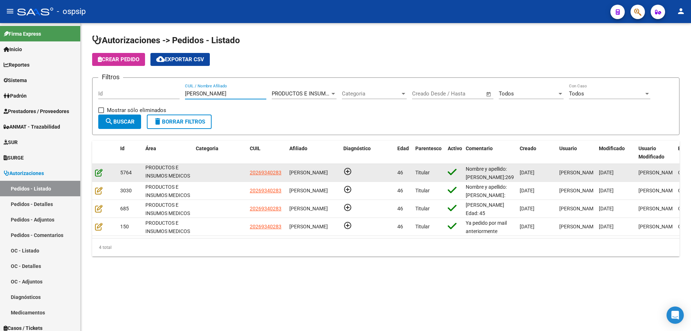
type input "[PERSON_NAME]"
click at [99, 174] on icon at bounding box center [99, 172] width 8 height 8
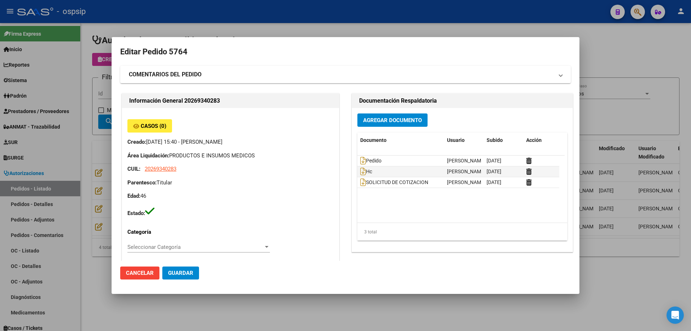
type input "Capital Federal, [STREET_ADDRESS][PERSON_NAME], Piso: 03, Departamento: 25"
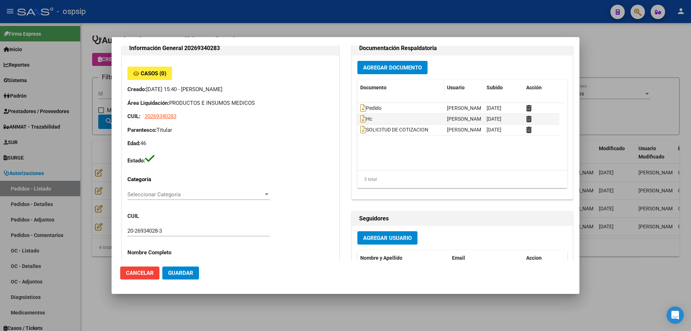
scroll to position [36, 0]
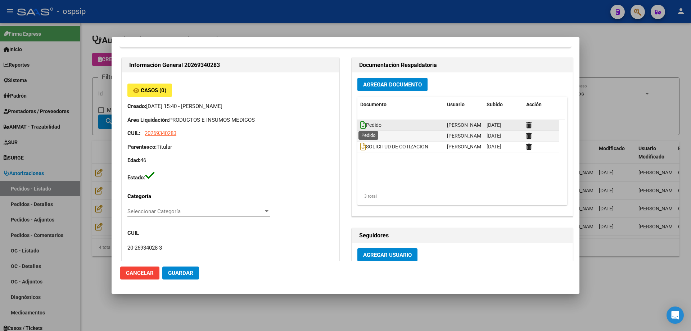
click at [360, 125] on icon at bounding box center [363, 125] width 6 height 8
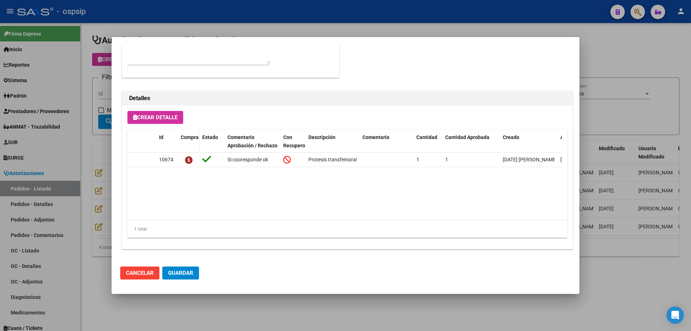
scroll to position [396, 0]
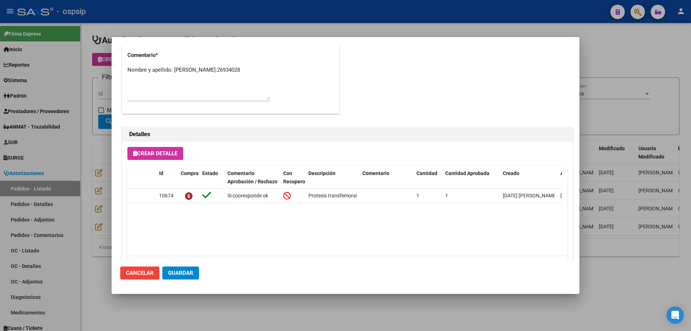
click at [85, 160] on div at bounding box center [345, 165] width 691 height 331
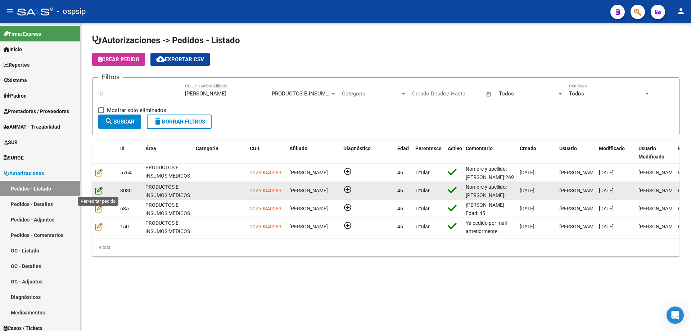
click at [96, 189] on icon at bounding box center [99, 190] width 8 height 8
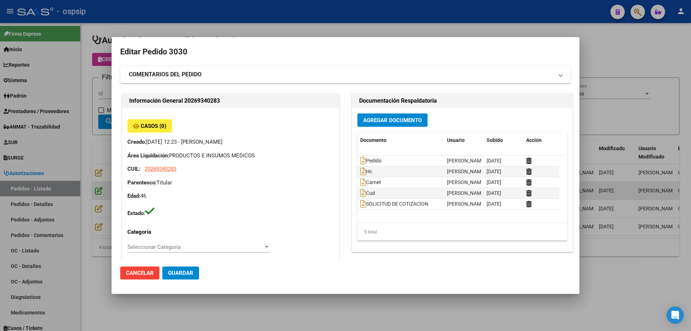
type input "Capital Federal, [STREET_ADDRESS][PERSON_NAME], Piso: 03, Departamento: 25"
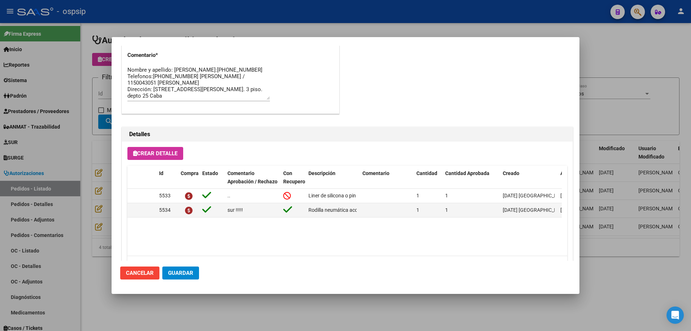
click at [61, 91] on div at bounding box center [345, 165] width 691 height 331
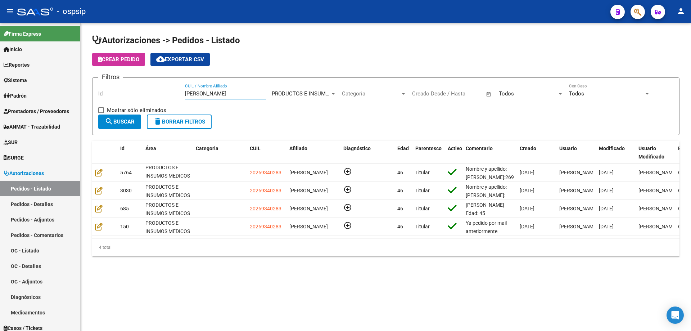
drag, startPoint x: 227, startPoint y: 96, endPoint x: 160, endPoint y: 82, distance: 68.5
click at [160, 82] on form "Filtros Id [PERSON_NAME] CUIL / Nombre Afiliado PRODUCTOS E INSUMOS MEDICOS Sel…" at bounding box center [385, 106] width 587 height 58
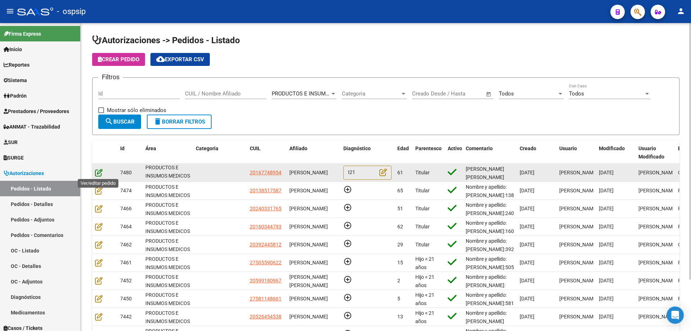
click at [98, 172] on icon at bounding box center [99, 172] width 8 height 8
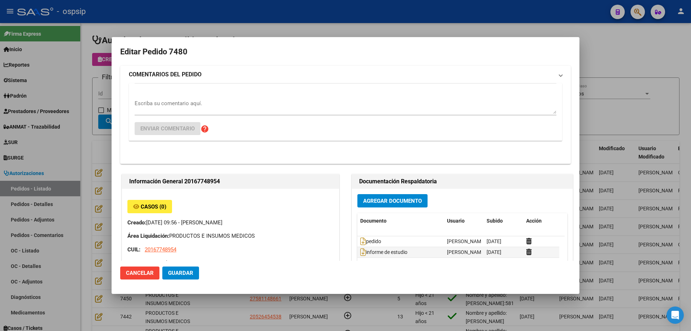
type input "[GEOGRAPHIC_DATA], LLAVALLOL, ARMONIA 222"
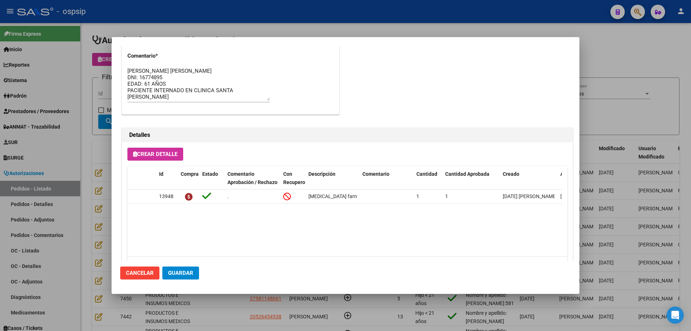
scroll to position [396, 0]
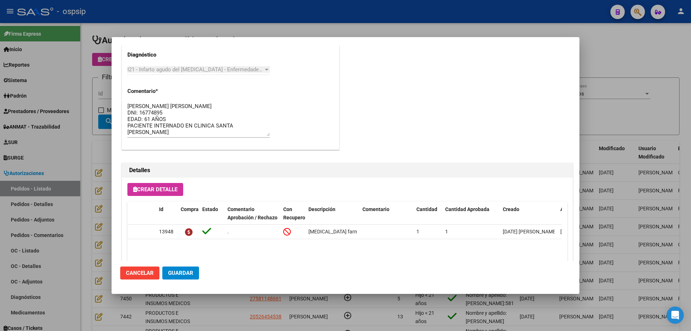
click at [76, 116] on div at bounding box center [345, 165] width 691 height 331
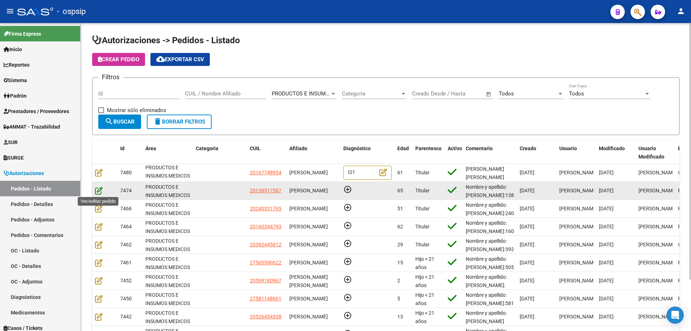
click at [97, 190] on icon at bounding box center [99, 190] width 8 height 8
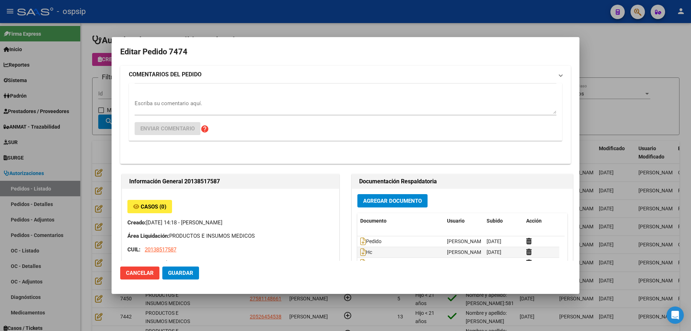
type input "Entre [PERSON_NAME], [GEOGRAPHIC_DATA], B. PNA. XVI M.H. 0, Departamento: 89"
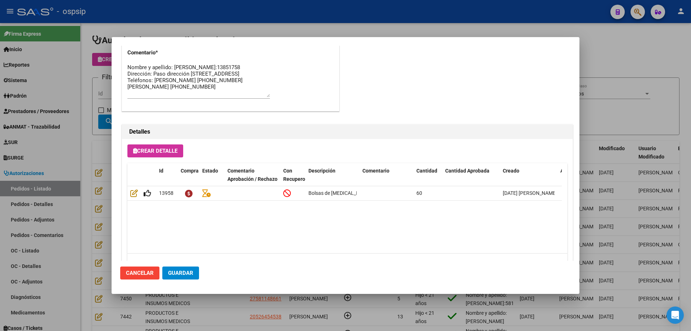
scroll to position [432, 0]
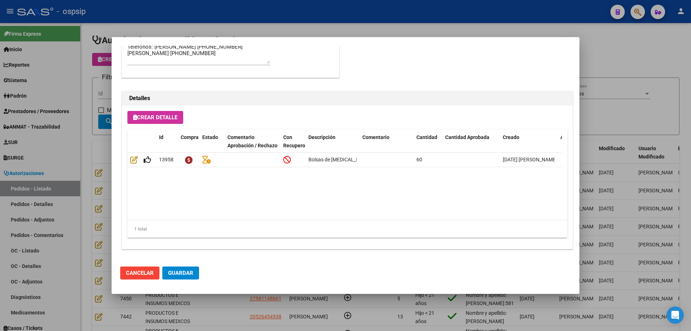
click at [82, 148] on div at bounding box center [345, 165] width 691 height 331
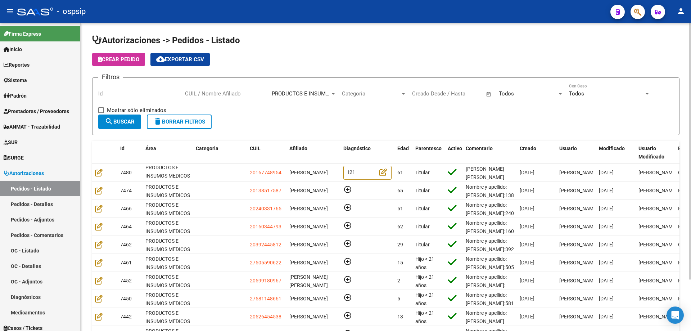
click at [511, 98] on div "Todos Seleccionar Estado" at bounding box center [531, 90] width 65 height 15
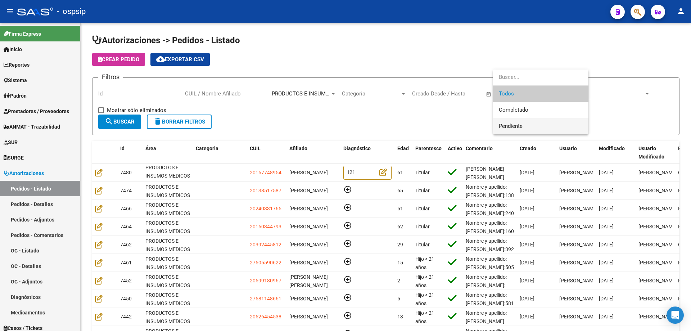
click at [507, 125] on span "Pendiente" at bounding box center [511, 126] width 24 height 6
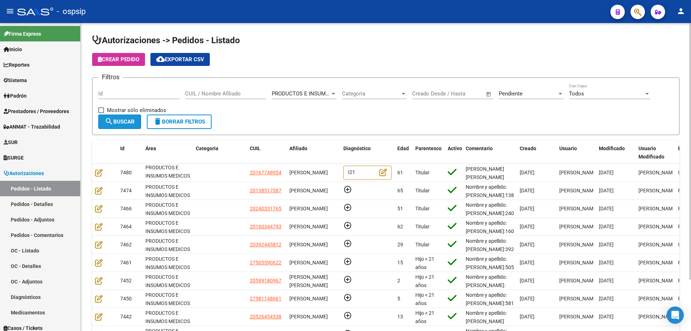
click at [108, 121] on mat-icon "search" at bounding box center [109, 121] width 9 height 9
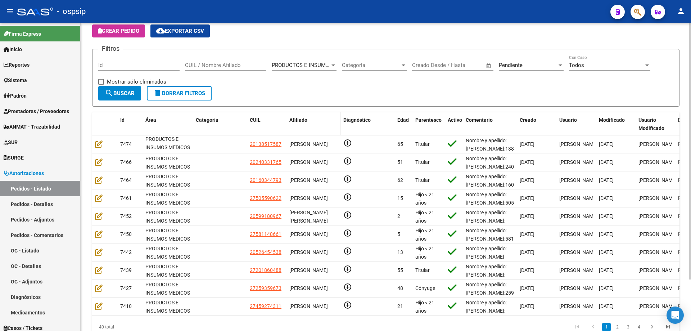
scroll to position [0, 0]
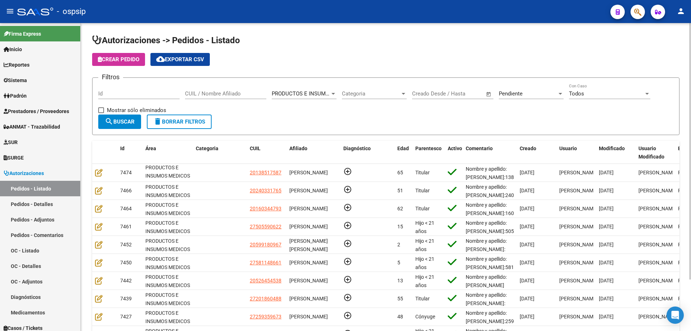
click at [522, 89] on div "Pendiente Seleccionar Estado" at bounding box center [531, 90] width 65 height 15
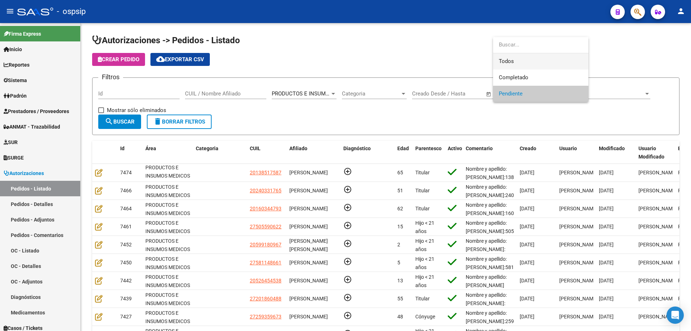
click at [510, 59] on span "Todos" at bounding box center [541, 61] width 84 height 16
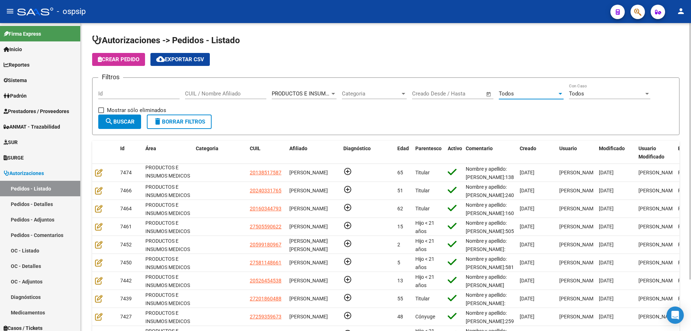
click at [124, 124] on span "search Buscar" at bounding box center [120, 121] width 30 height 6
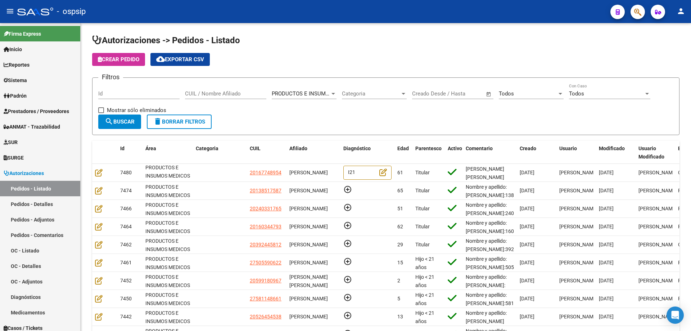
click at [645, 14] on button "button" at bounding box center [638, 12] width 14 height 14
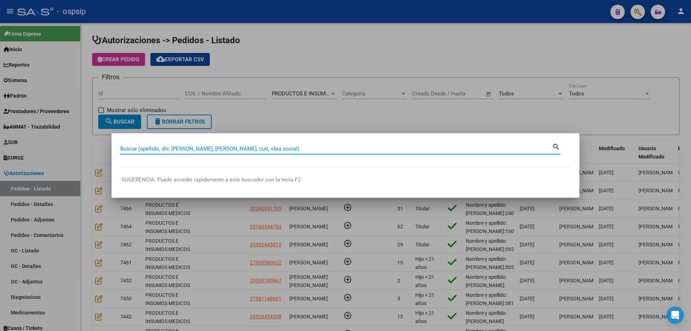
paste input "44545083"
type input "44545083"
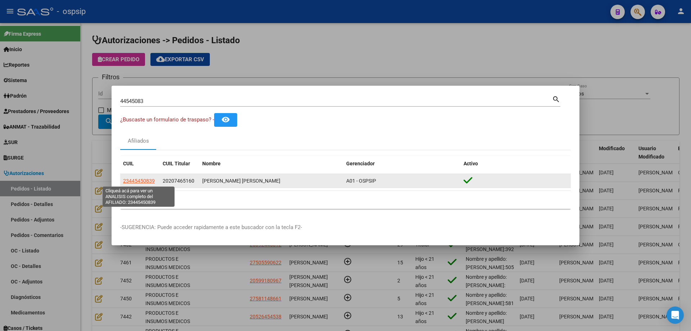
click at [149, 182] on span "23445450839" at bounding box center [139, 181] width 32 height 6
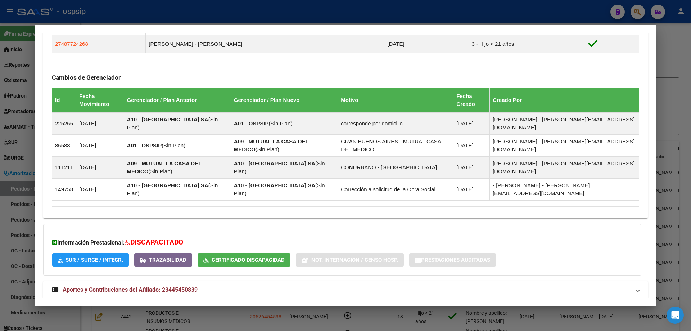
scroll to position [466, 0]
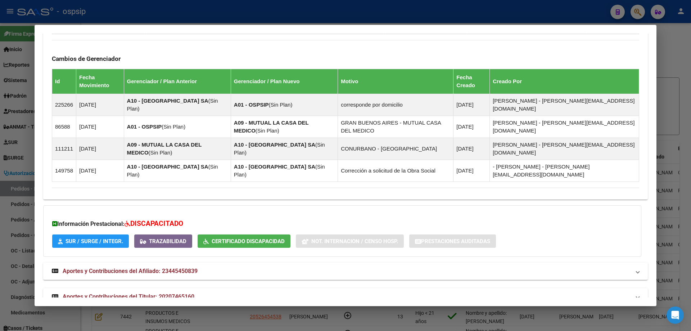
click at [117, 288] on mat-expansion-panel-header "Aportes y Contribuciones del Titular: 20207465160" at bounding box center [345, 296] width 605 height 17
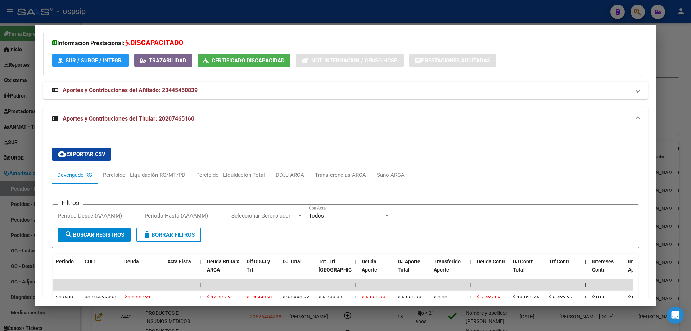
scroll to position [719, 0]
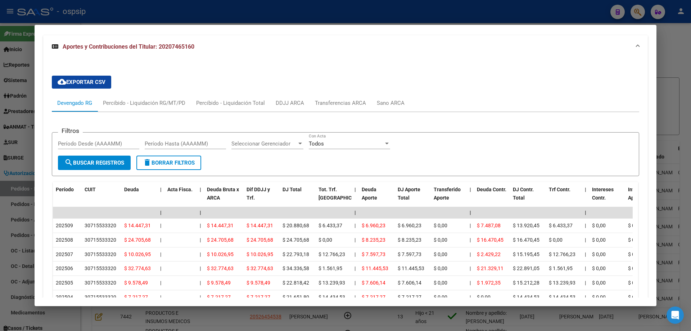
click at [0, 172] on div at bounding box center [345, 165] width 691 height 331
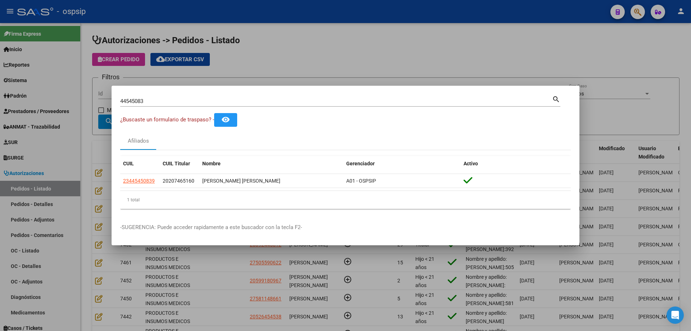
click at [162, 99] on input "44545083" at bounding box center [336, 101] width 432 height 6
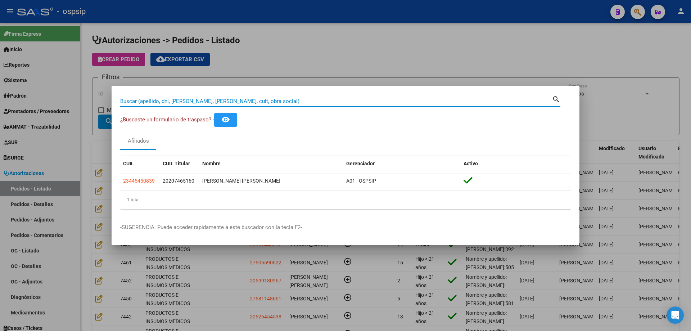
paste input "52783026"
type input "52783026"
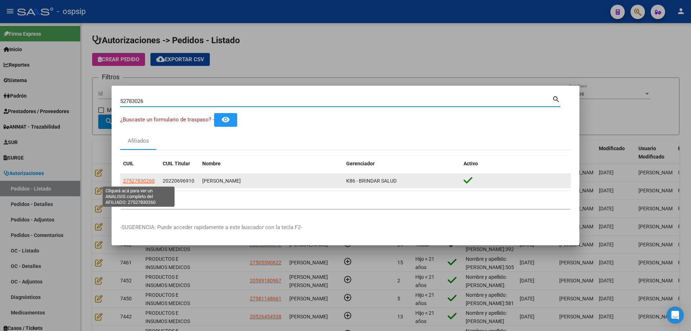
click at [148, 182] on span "27527830260" at bounding box center [139, 181] width 32 height 6
type textarea "27527830260"
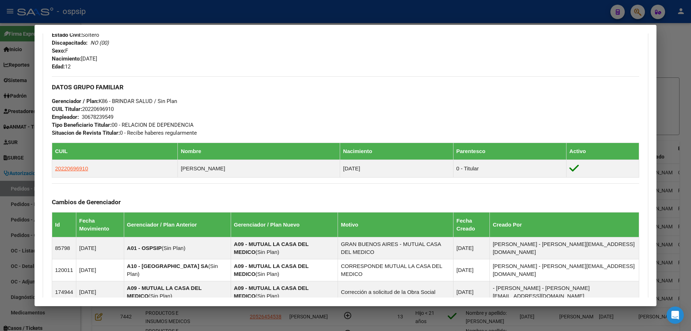
scroll to position [491, 0]
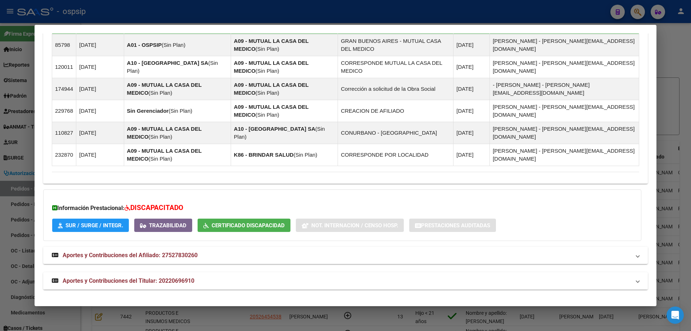
click at [127, 286] on mat-expansion-panel-header "Aportes y Contribuciones del Titular: 20220696910" at bounding box center [345, 280] width 605 height 17
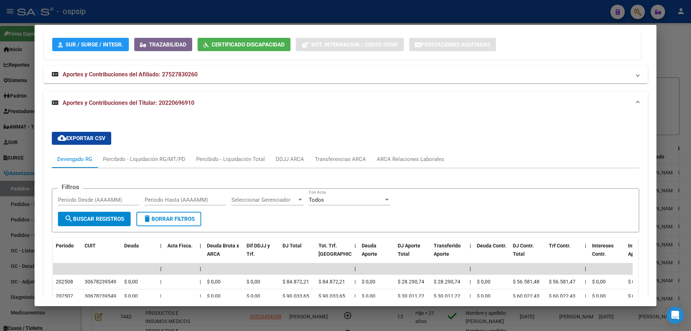
scroll to position [708, 0]
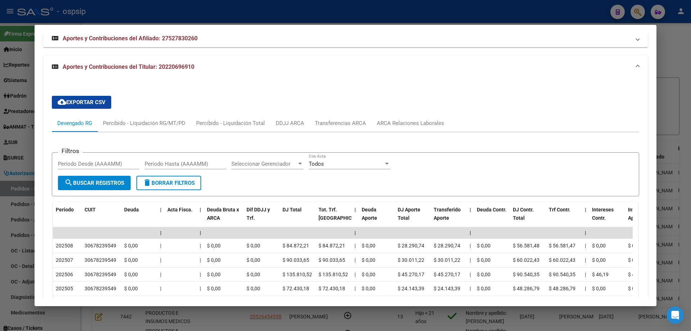
click at [2, 150] on div at bounding box center [345, 165] width 691 height 331
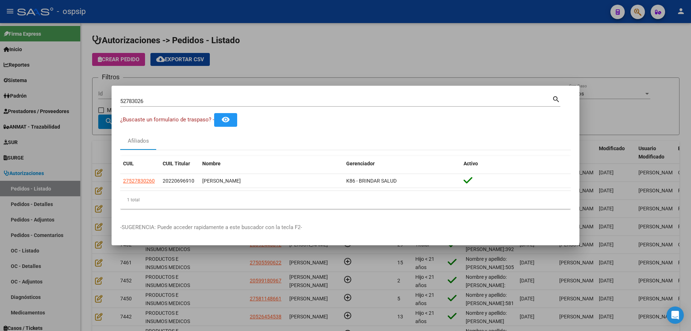
click at [141, 101] on input "52783026" at bounding box center [336, 101] width 432 height 6
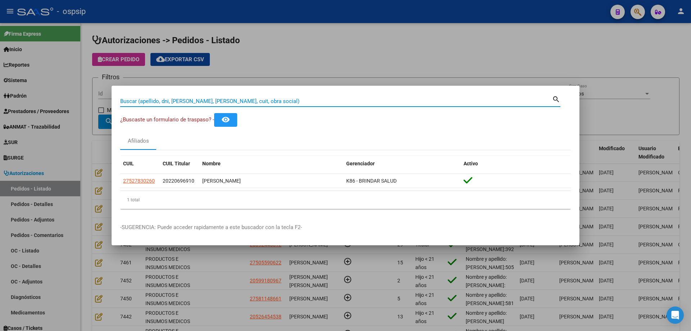
paste input "37674878"
type input "37674878"
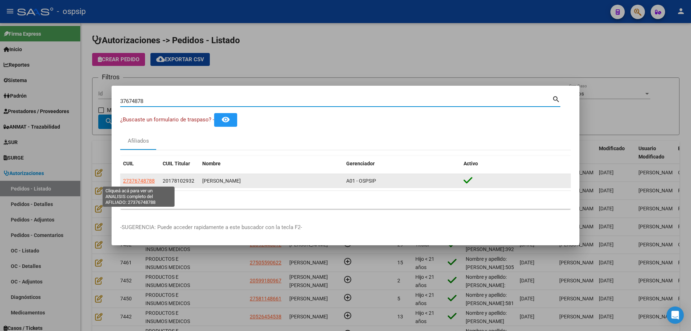
click at [134, 181] on span "27376748788" at bounding box center [139, 181] width 32 height 6
type textarea "27376748788"
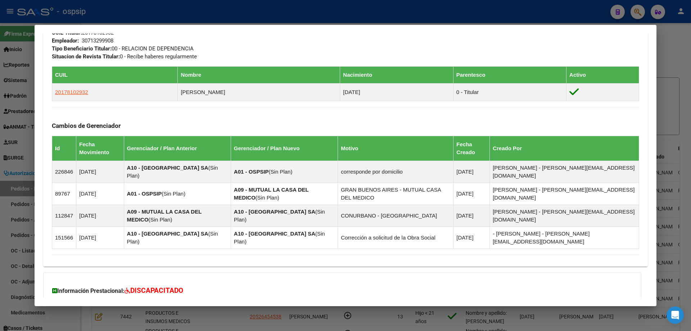
scroll to position [423, 0]
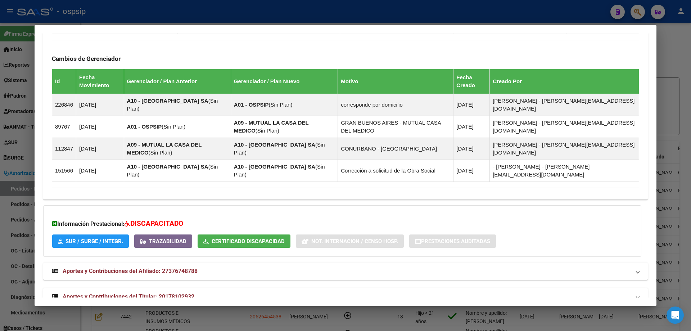
click at [152, 292] on strong "Aportes y Contribuciones del Titular: 20178102932" at bounding box center [123, 296] width 143 height 9
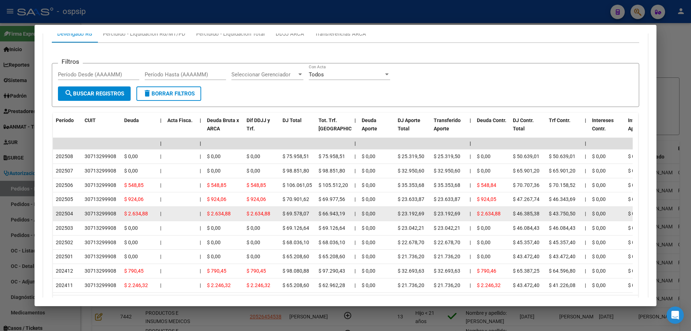
scroll to position [748, 0]
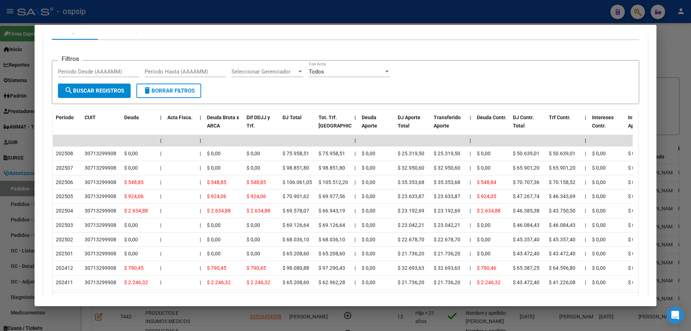
click at [9, 126] on div at bounding box center [345, 165] width 691 height 331
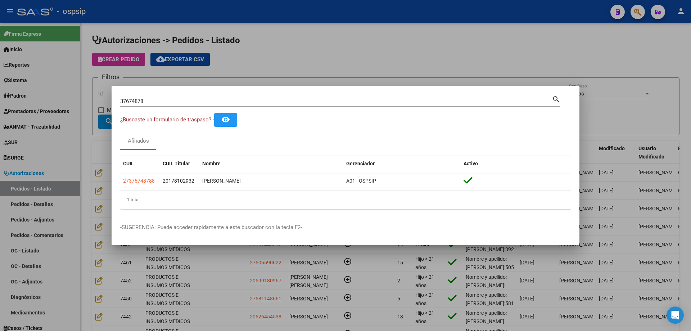
click at [160, 103] on input "37674878" at bounding box center [336, 101] width 432 height 6
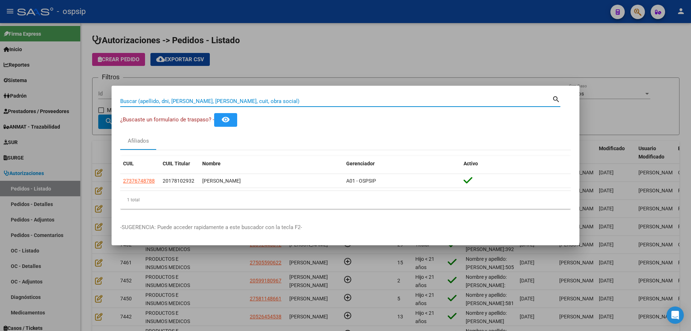
paste input "47637611"
type input "47637611"
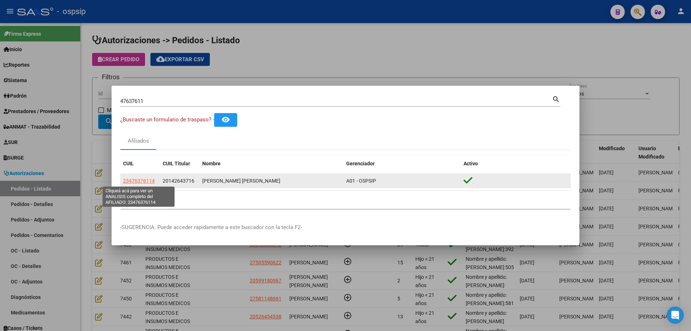
click at [131, 181] on span "23476376114" at bounding box center [139, 181] width 32 height 6
type textarea "23476376114"
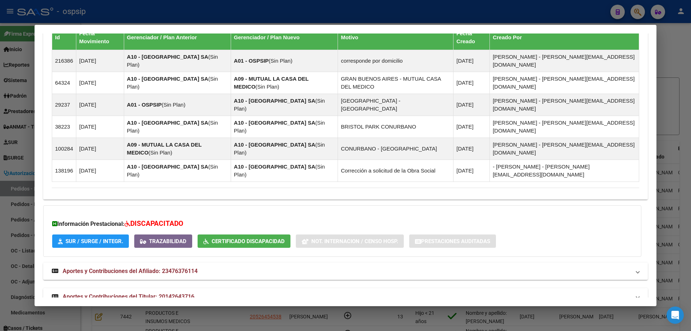
click at [148, 293] on span "Aportes y Contribuciones del Titular: 20142643716" at bounding box center [129, 296] width 132 height 7
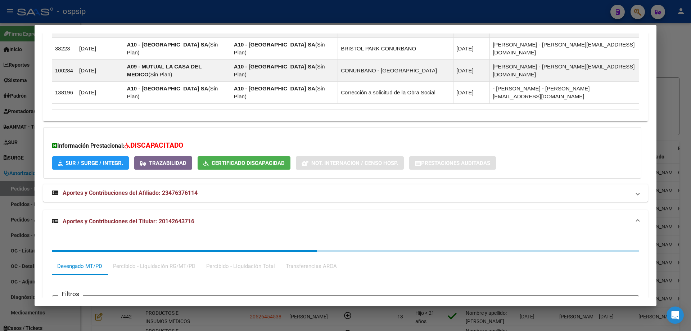
scroll to position [677, 0]
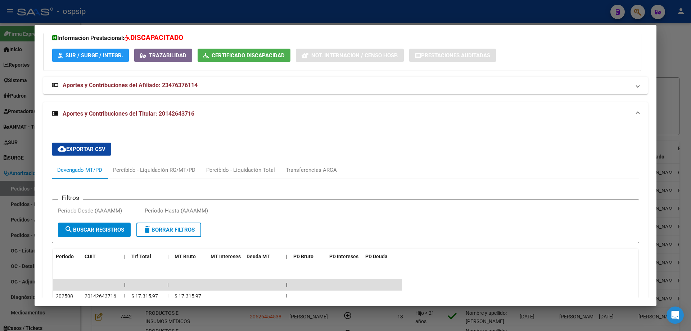
click at [25, 166] on div at bounding box center [345, 165] width 691 height 331
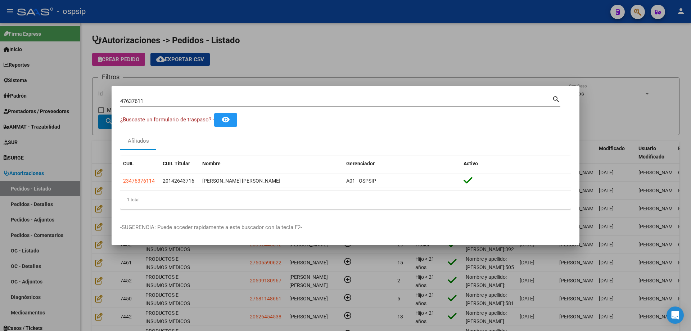
click at [135, 100] on input "47637611" at bounding box center [336, 101] width 432 height 6
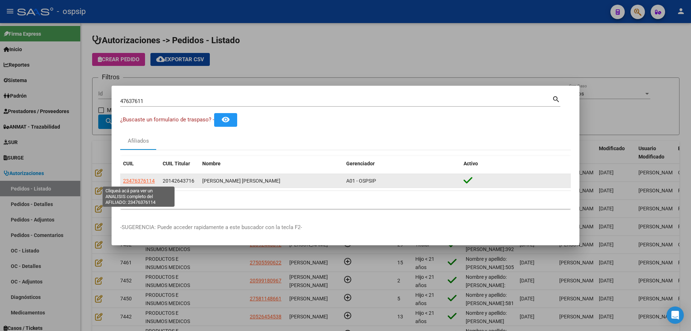
click at [145, 178] on span "23476376114" at bounding box center [139, 181] width 32 height 6
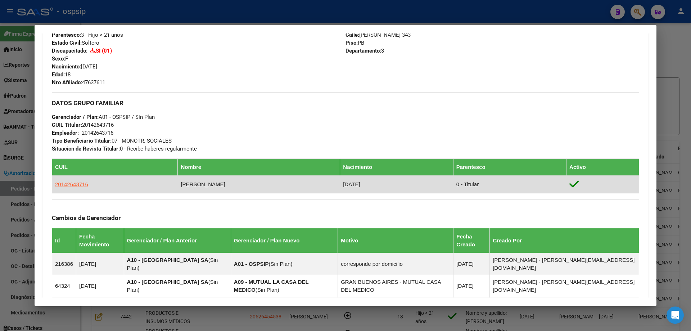
scroll to position [491, 0]
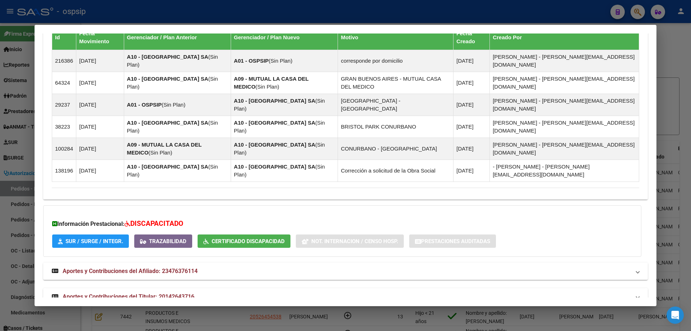
click at [129, 292] on strong "Aportes y Contribuciones del Titular: 20142643716" at bounding box center [123, 296] width 143 height 9
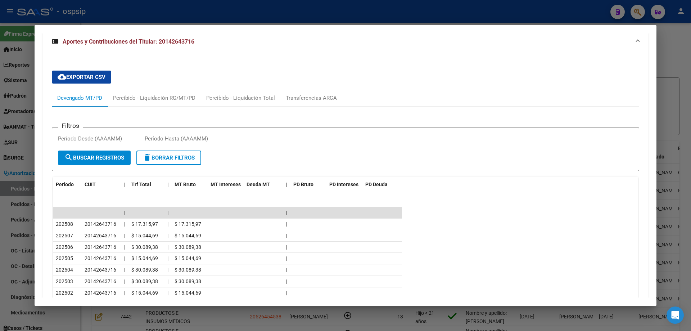
scroll to position [814, 0]
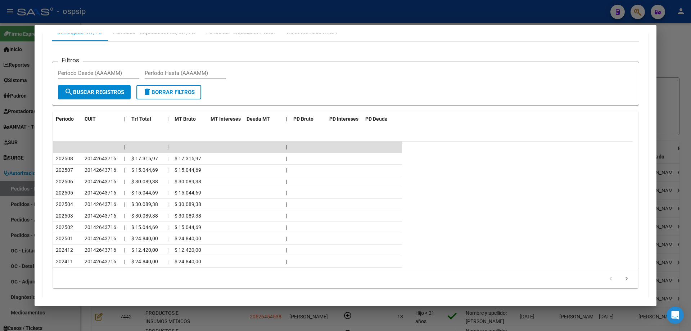
click at [15, 155] on div at bounding box center [345, 165] width 691 height 331
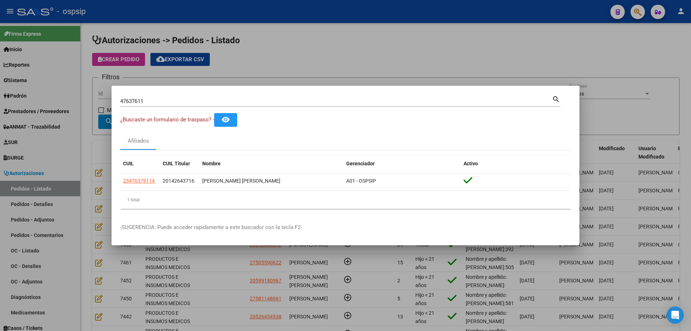
click at [64, 88] on div at bounding box center [345, 165] width 691 height 331
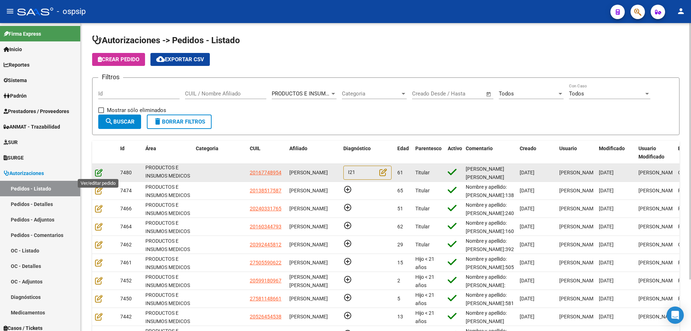
click at [101, 171] on icon at bounding box center [99, 172] width 8 height 8
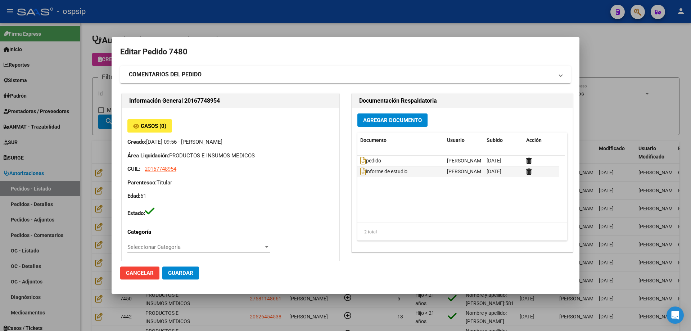
type input "[GEOGRAPHIC_DATA], LLAVALLOL, ARMONIA 222"
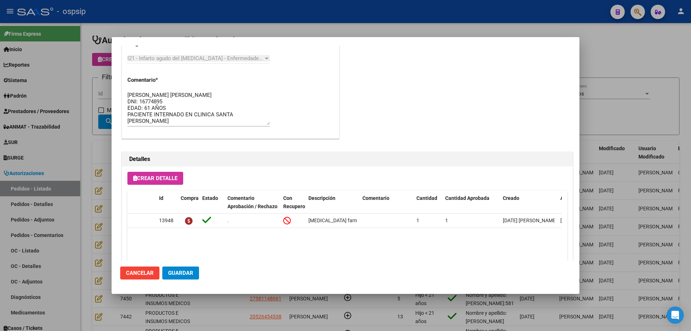
scroll to position [396, 0]
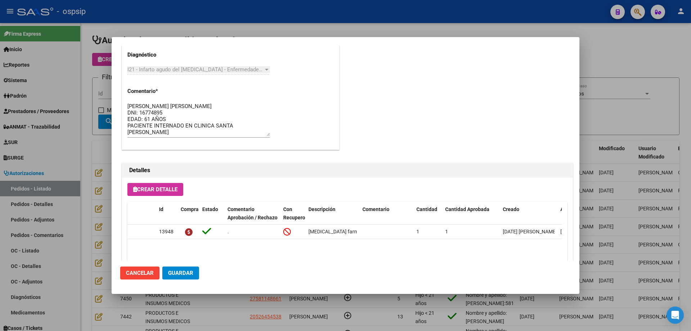
click at [97, 127] on div at bounding box center [345, 165] width 691 height 331
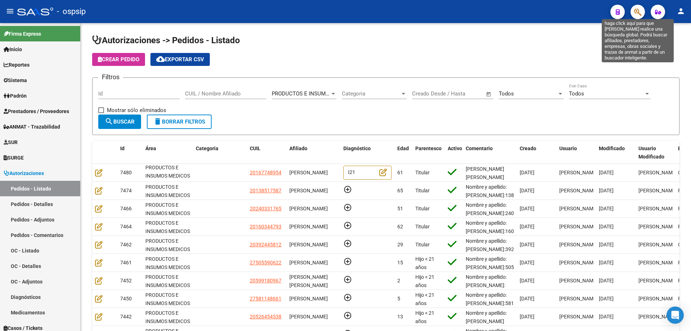
click at [636, 11] on icon "button" at bounding box center [637, 12] width 7 height 8
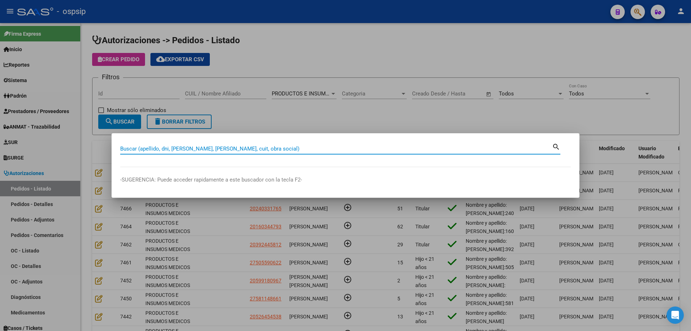
paste input "48041528"
type input "48041528"
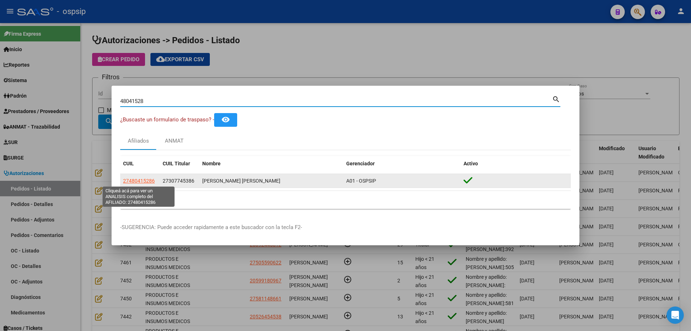
click at [149, 182] on span "27480415286" at bounding box center [139, 181] width 32 height 6
type textarea "27480415286"
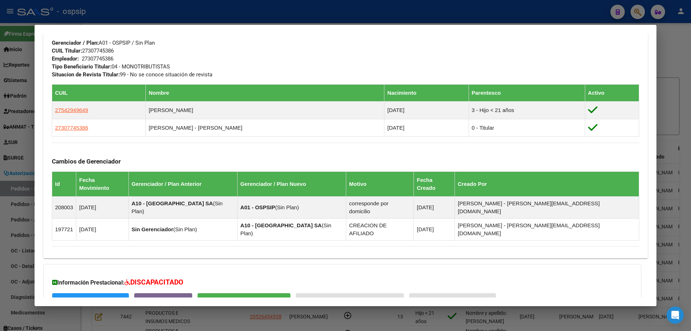
scroll to position [413, 0]
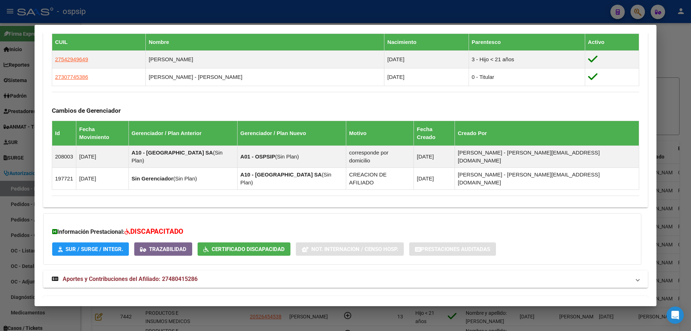
click at [129, 301] on span "Aportes y Contribuciones del Titular: 27307745386" at bounding box center [129, 304] width 132 height 7
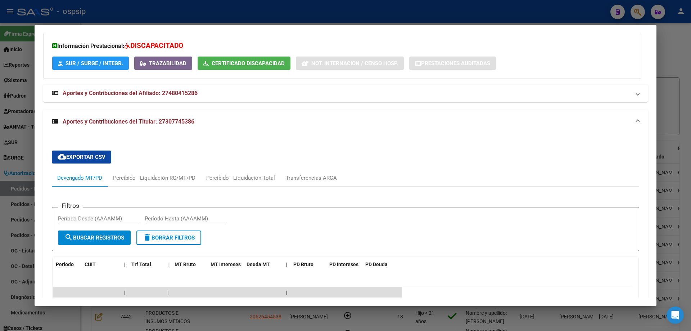
scroll to position [706, 0]
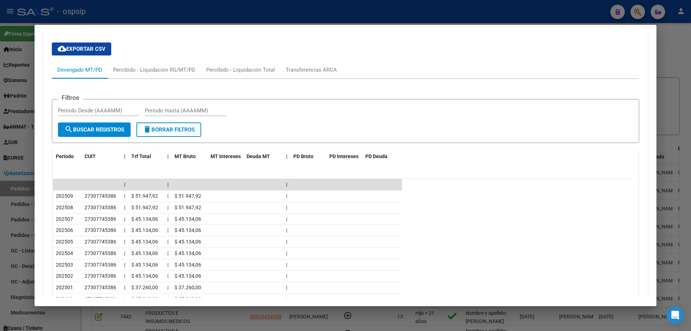
click at [0, 117] on div at bounding box center [345, 165] width 691 height 331
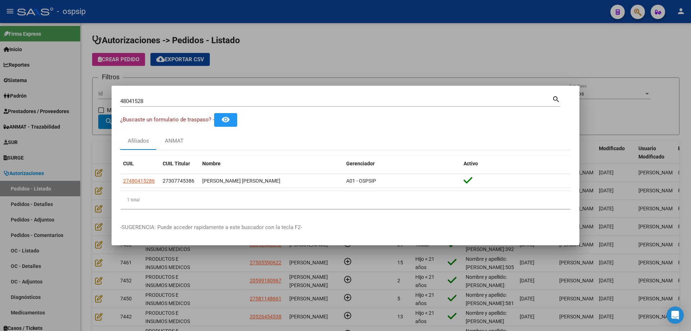
click at [167, 101] on input "48041528" at bounding box center [336, 101] width 432 height 6
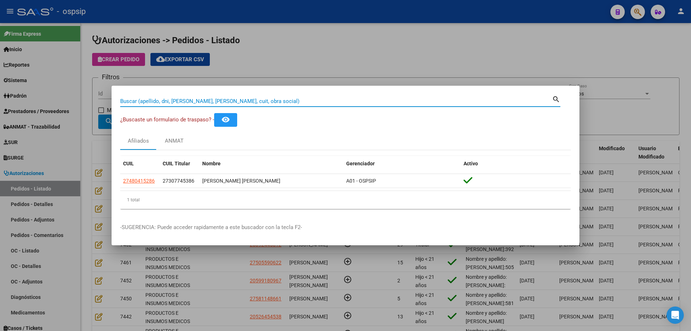
paste input "50530121"
type input "50530121"
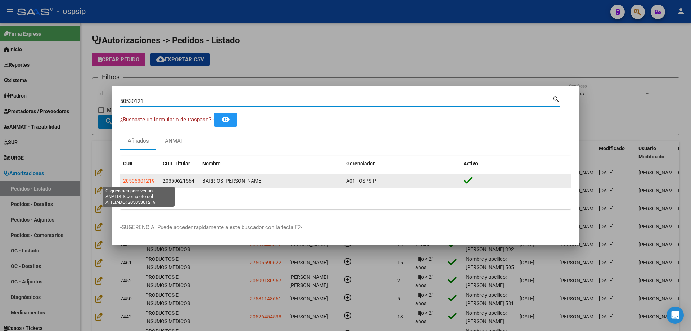
click at [140, 180] on span "20505301219" at bounding box center [139, 181] width 32 height 6
type textarea "20505301219"
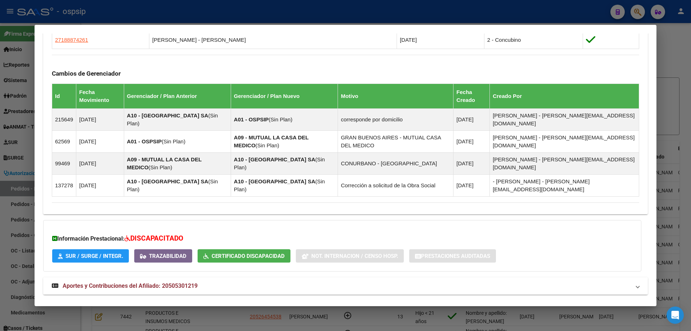
scroll to position [441, 0]
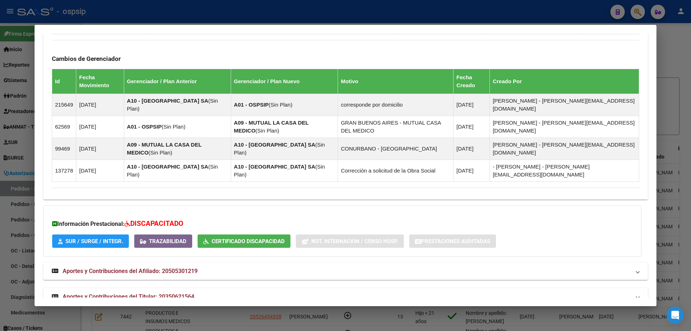
click at [148, 293] on span "Aportes y Contribuciones del Titular: 20350621564" at bounding box center [129, 296] width 132 height 7
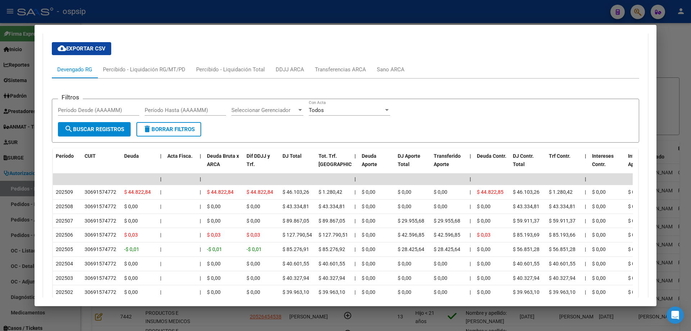
scroll to position [730, 0]
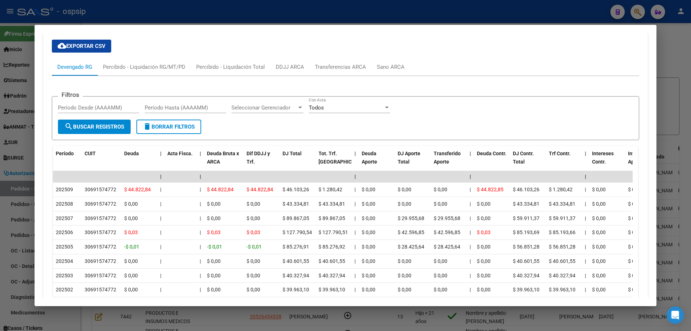
click at [24, 172] on div at bounding box center [345, 165] width 691 height 331
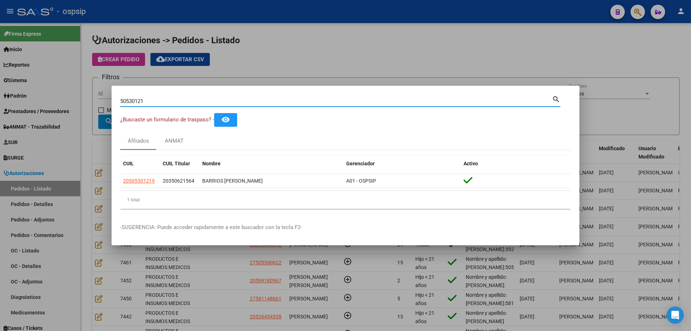
click at [132, 104] on input "50530121" at bounding box center [336, 101] width 432 height 6
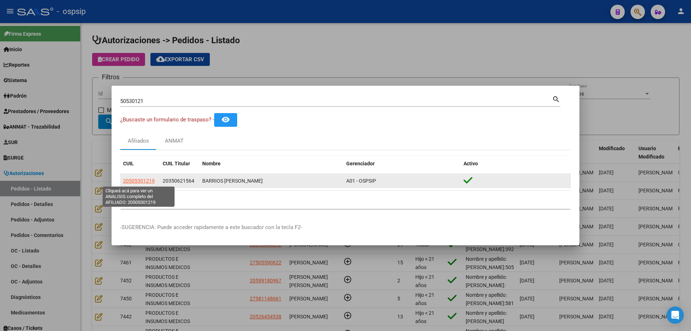
click at [146, 180] on span "20505301219" at bounding box center [139, 181] width 32 height 6
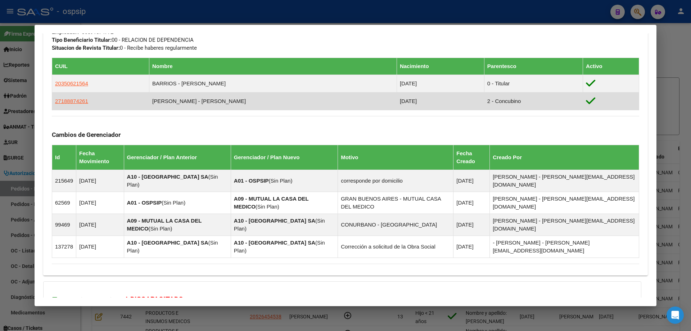
scroll to position [441, 0]
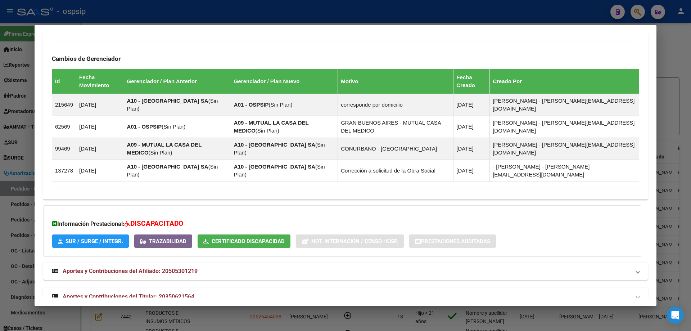
click at [143, 293] on span "Aportes y Contribuciones del Titular: 20350621564" at bounding box center [129, 296] width 132 height 7
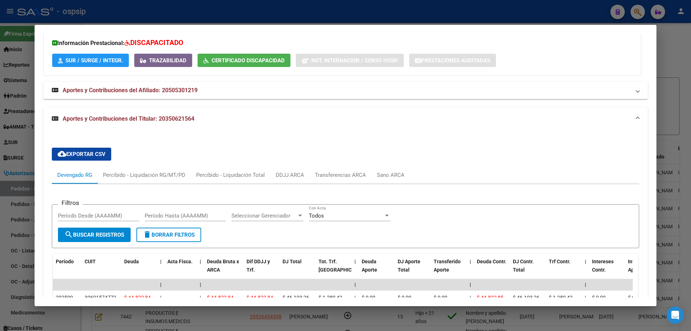
scroll to position [797, 0]
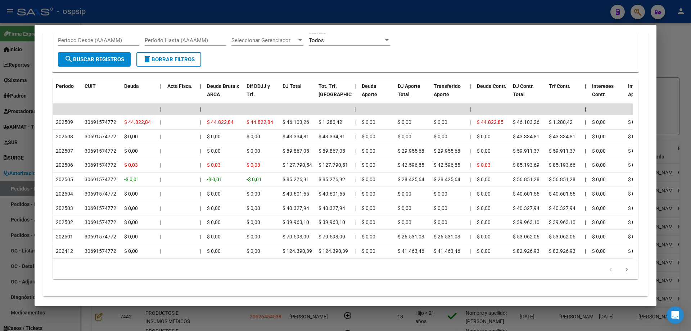
click at [12, 126] on div at bounding box center [345, 165] width 691 height 331
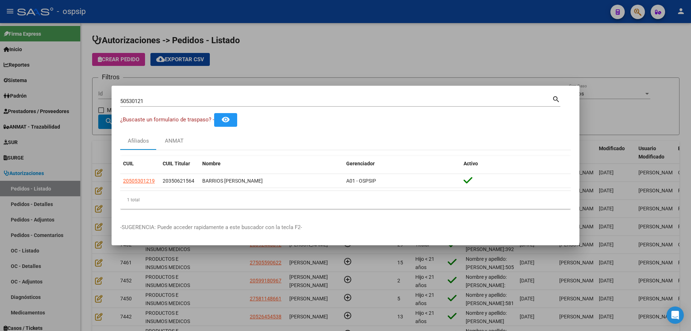
click at [150, 102] on input "50530121" at bounding box center [336, 101] width 432 height 6
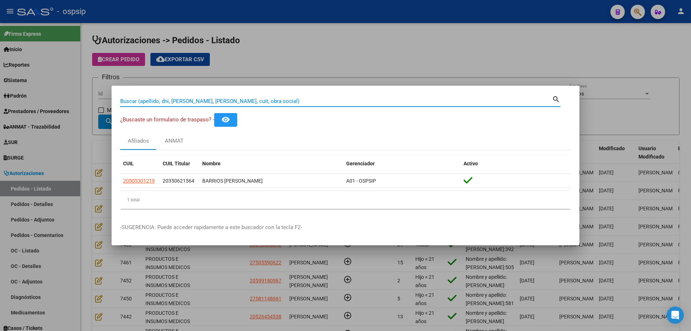
paste input "50982334"
type input "50982334"
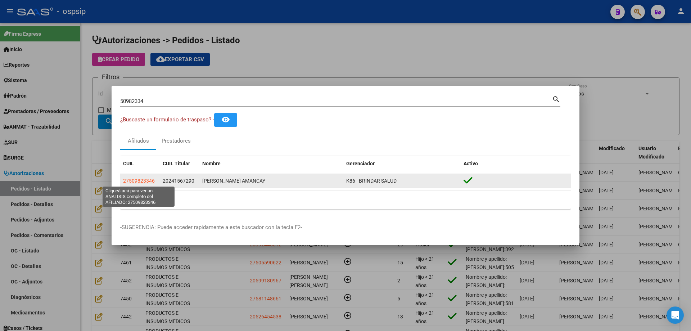
click at [139, 179] on span "27509823346" at bounding box center [139, 181] width 32 height 6
type textarea "27509823346"
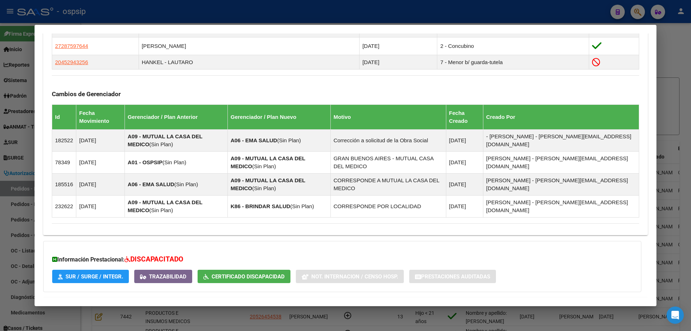
scroll to position [471, 0]
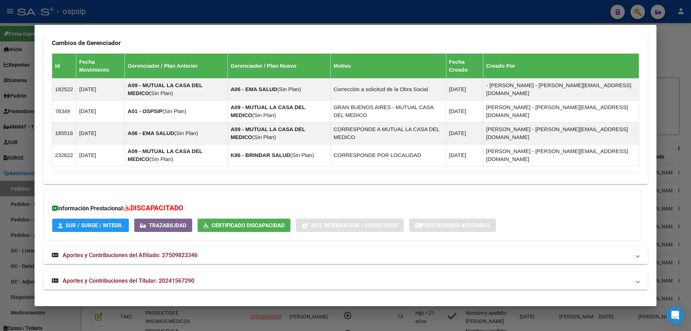
click at [127, 277] on span "Aportes y Contribuciones del Titular: 20241567290" at bounding box center [129, 280] width 132 height 7
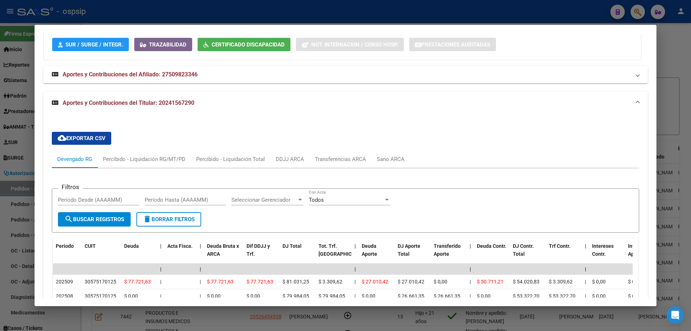
scroll to position [688, 0]
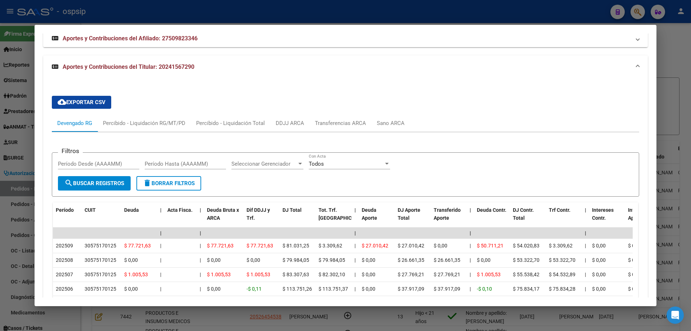
click at [2, 163] on div at bounding box center [345, 165] width 691 height 331
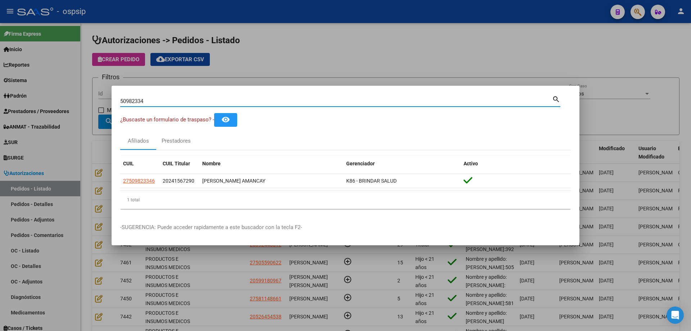
click at [143, 103] on input "50982334" at bounding box center [336, 101] width 432 height 6
paste input "58123598"
type input "58123598"
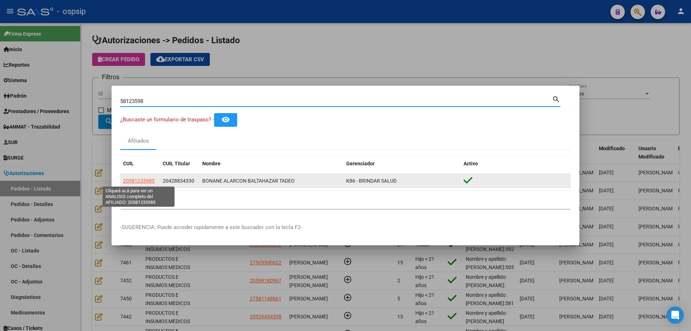
click at [146, 178] on span "20581235985" at bounding box center [139, 181] width 32 height 6
type textarea "20581235985"
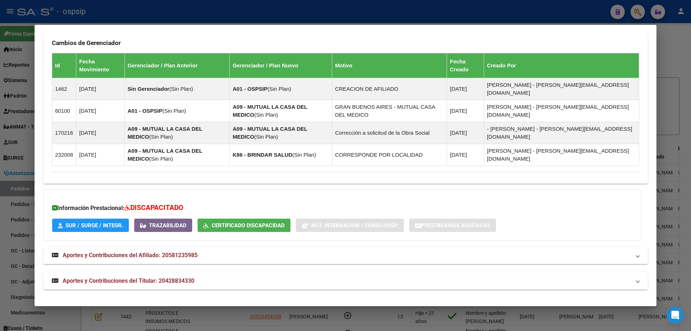
click at [137, 285] on mat-expansion-panel-header "Aportes y Contribuciones del Titular: 20428834330" at bounding box center [345, 280] width 605 height 17
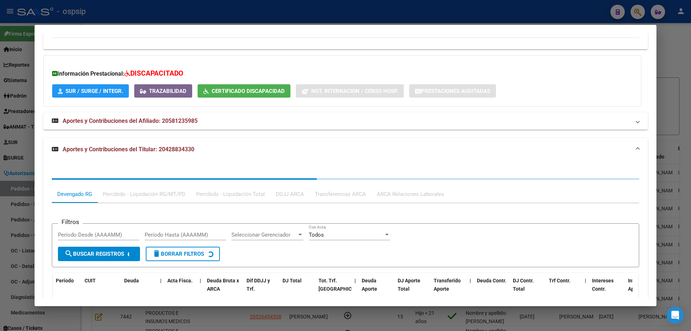
scroll to position [637, 0]
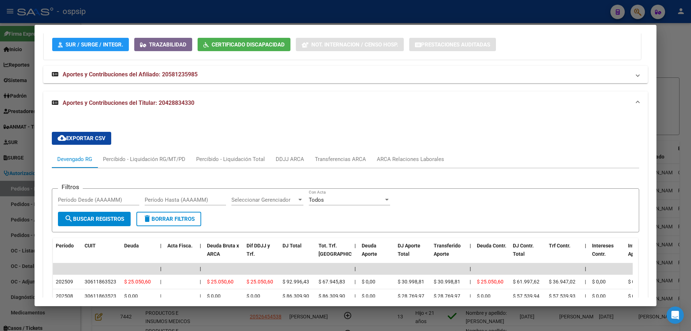
click at [17, 162] on div at bounding box center [345, 165] width 691 height 331
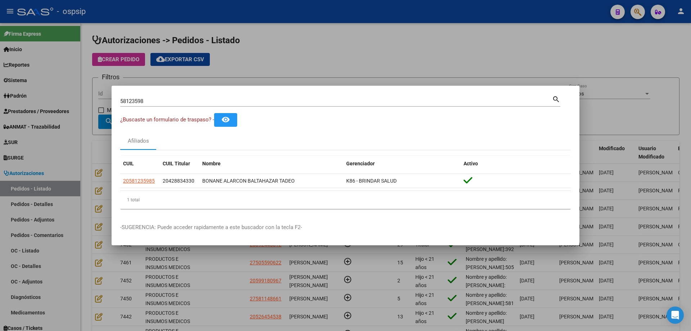
click at [134, 100] on input "58123598" at bounding box center [336, 101] width 432 height 6
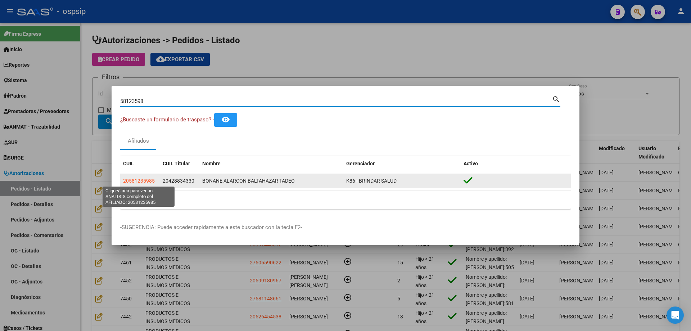
click at [144, 183] on span "20581235985" at bounding box center [139, 181] width 32 height 6
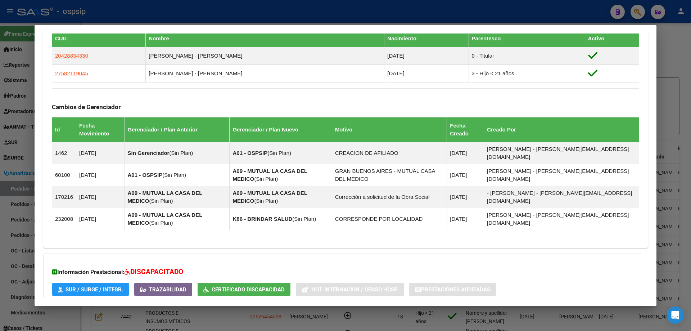
scroll to position [457, 0]
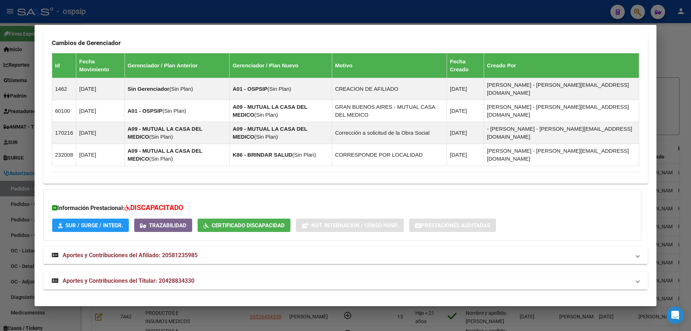
click at [125, 284] on span "Aportes y Contribuciones del Titular: 20428834330" at bounding box center [129, 280] width 132 height 7
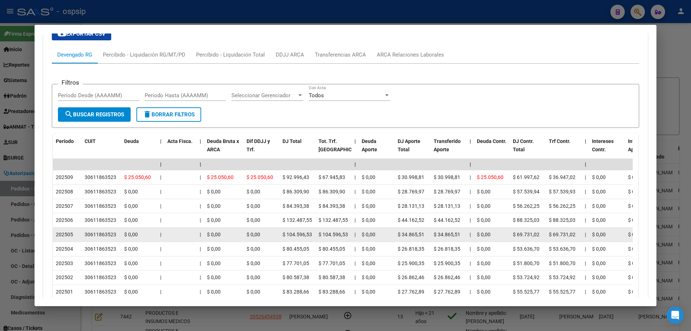
scroll to position [745, 0]
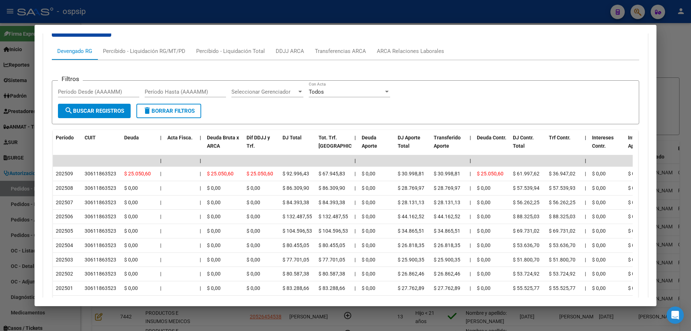
click at [0, 139] on div at bounding box center [345, 165] width 691 height 331
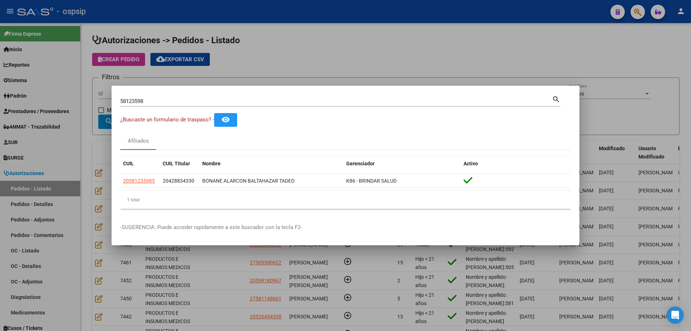
click at [174, 104] on input "58123598" at bounding box center [336, 101] width 432 height 6
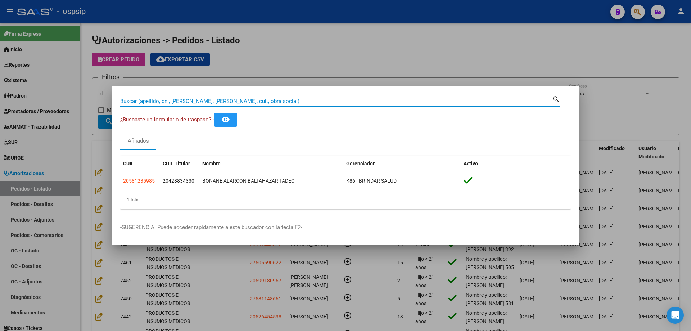
paste input "43586352"
type input "43586352"
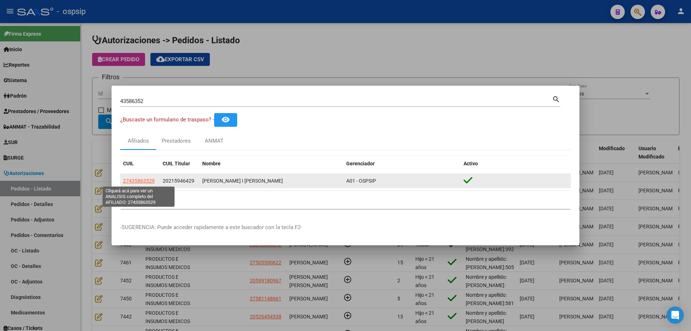
click at [148, 182] on span "27435863529" at bounding box center [139, 181] width 32 height 6
type textarea "27435863529"
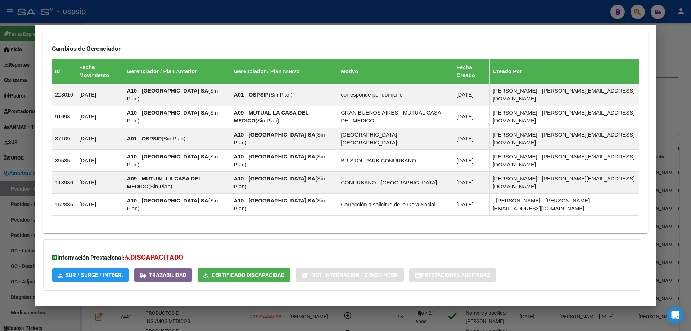
scroll to position [502, 0]
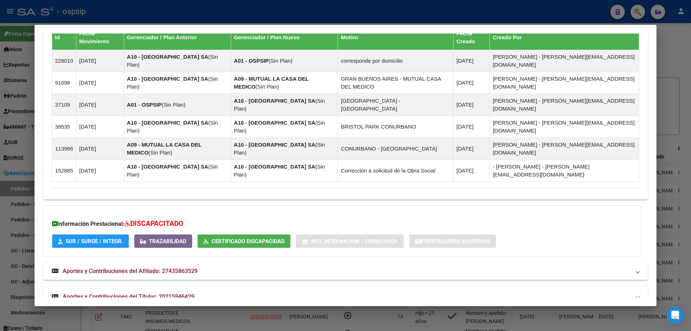
click at [139, 288] on mat-expansion-panel-header "Aportes y Contribuciones del Titular: 20215946429" at bounding box center [345, 296] width 605 height 17
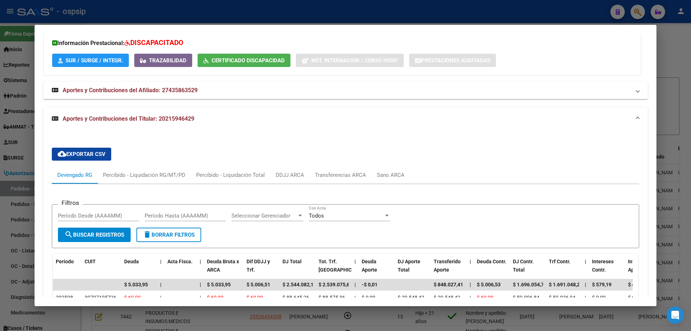
scroll to position [755, 0]
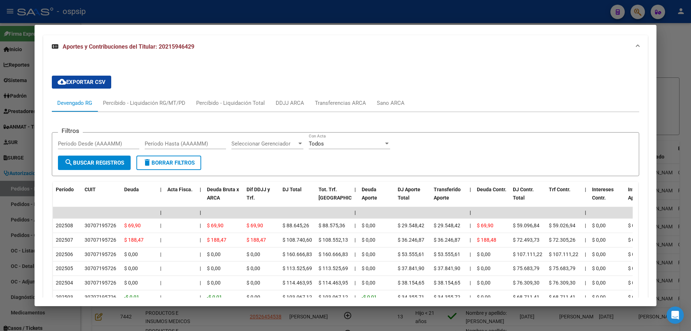
click at [24, 163] on div at bounding box center [345, 165] width 691 height 331
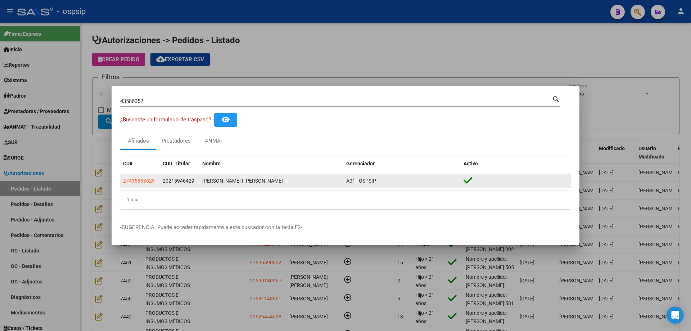
click at [138, 184] on app-link-go-to "27435863529" at bounding box center [139, 181] width 32 height 8
click at [141, 182] on span "27435863529" at bounding box center [139, 181] width 32 height 6
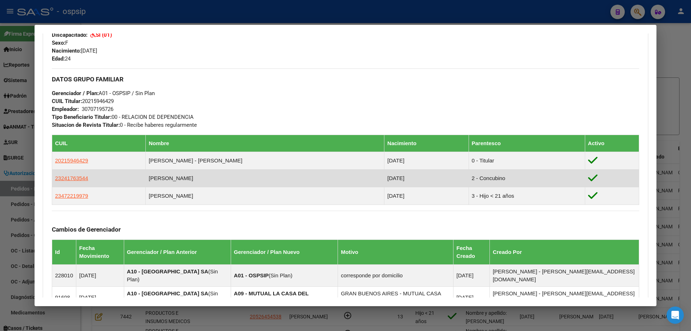
scroll to position [502, 0]
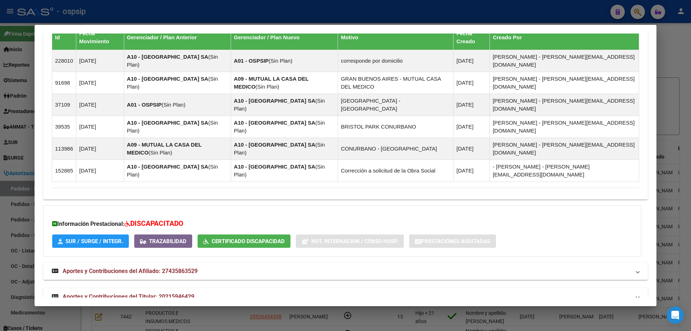
click at [145, 293] on span "Aportes y Contribuciones del Titular: 20215946429" at bounding box center [129, 296] width 132 height 7
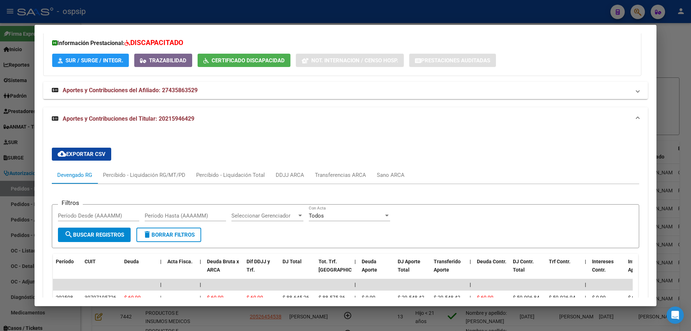
scroll to position [755, 0]
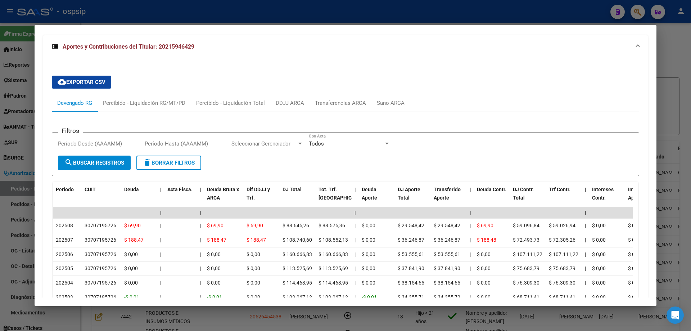
click at [12, 128] on div at bounding box center [345, 165] width 691 height 331
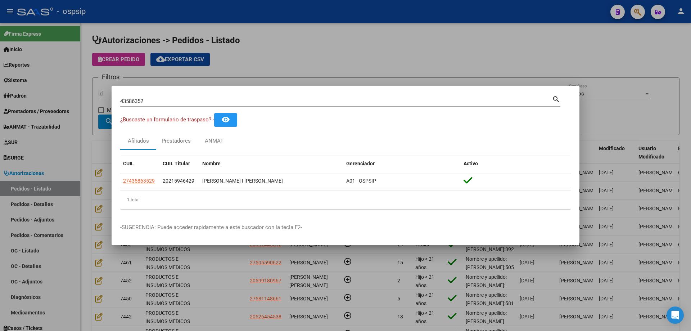
click at [166, 105] on div "43586352 Buscar (apellido, dni, [PERSON_NAME], [PERSON_NAME], cuit, obra social)" at bounding box center [336, 101] width 432 height 11
click at [162, 102] on input "43586352" at bounding box center [336, 101] width 432 height 6
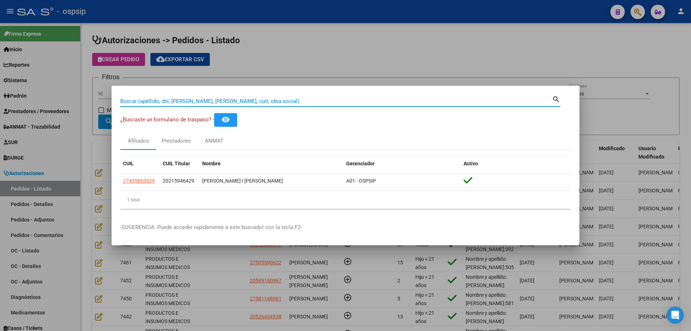
paste input "42674403"
type input "42674403"
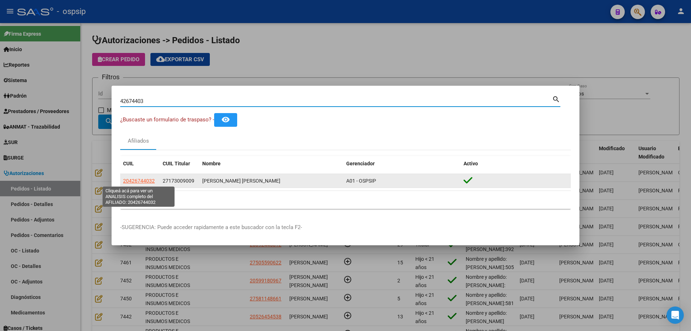
click at [129, 181] on span "20426744032" at bounding box center [139, 181] width 32 height 6
type textarea "20426744032"
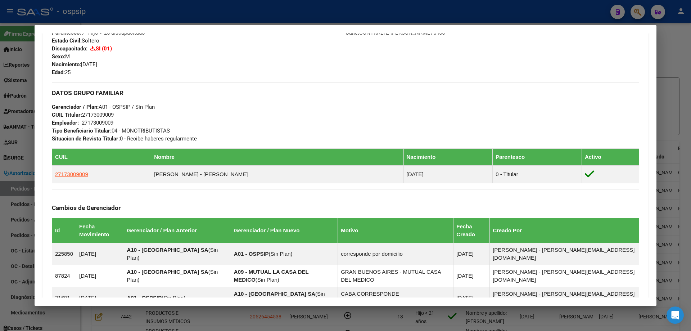
scroll to position [459, 0]
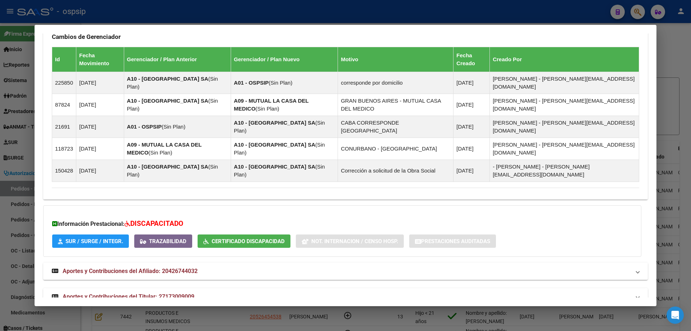
click at [92, 293] on span "Aportes y Contribuciones del Titular: 27173009009" at bounding box center [129, 296] width 132 height 7
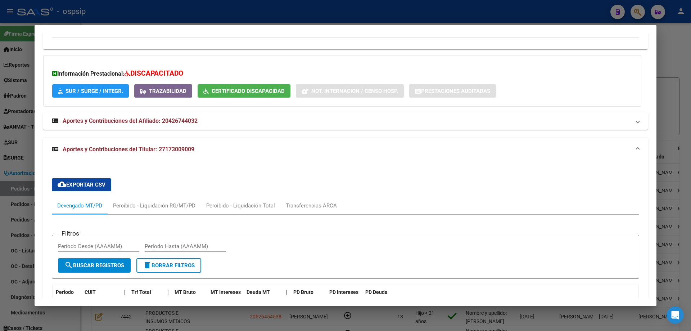
scroll to position [681, 0]
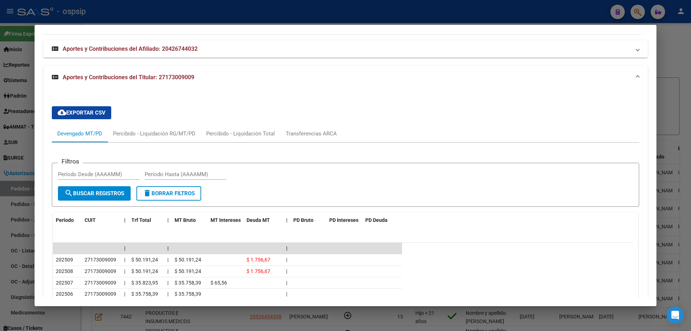
click at [4, 143] on div at bounding box center [345, 165] width 691 height 331
